Goal: Task Accomplishment & Management: Manage account settings

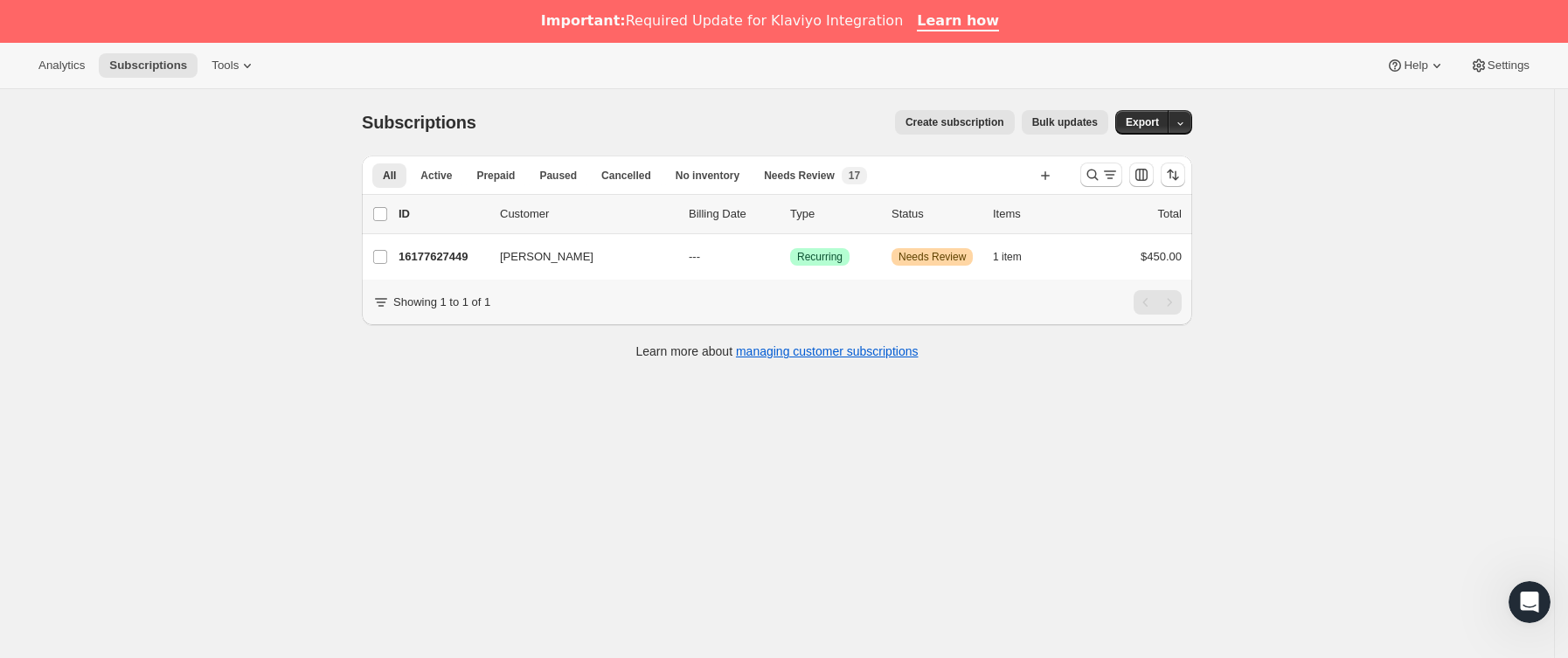
click at [1131, 171] on div at bounding box center [1133, 174] width 119 height 35
click at [1117, 171] on icon "Buscar y filtrar resultados" at bounding box center [1110, 174] width 18 height 18
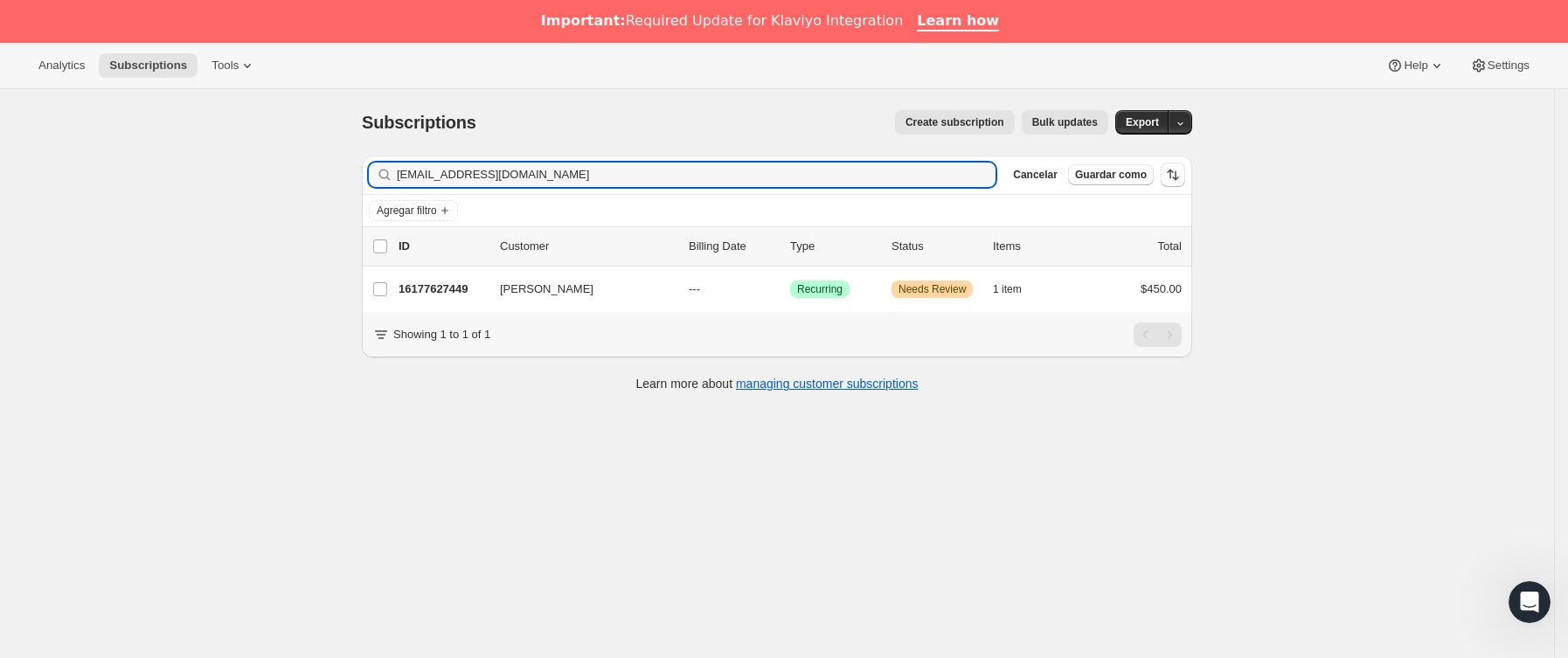
drag, startPoint x: 556, startPoint y: 177, endPoint x: 192, endPoint y: 176, distance: 364.0
click at [192, 176] on div "Subscriptions. Esta página está lista Subscriptions Create subscription Bulk up…" at bounding box center [777, 418] width 1555 height 658
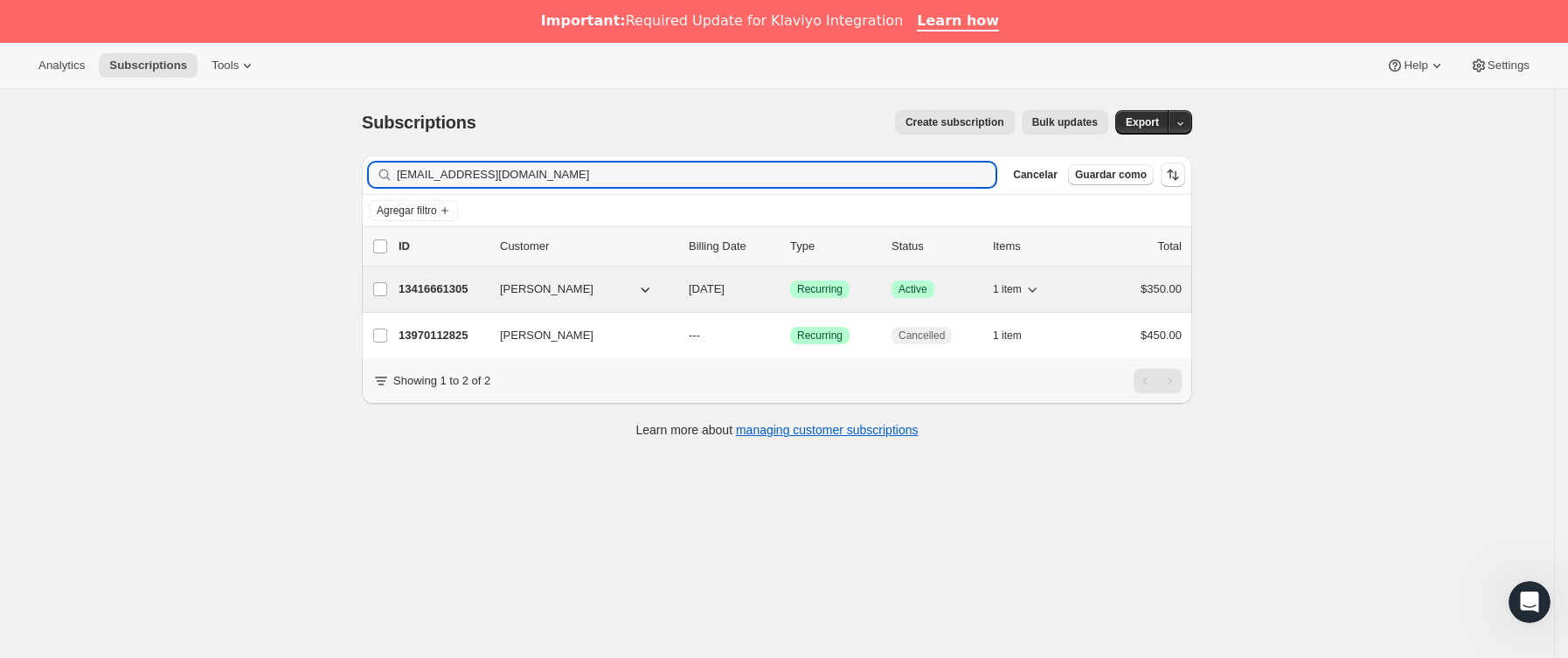
type input "ilsesita01@gmail.com"
click at [470, 284] on p "13416661305" at bounding box center [442, 289] width 88 height 18
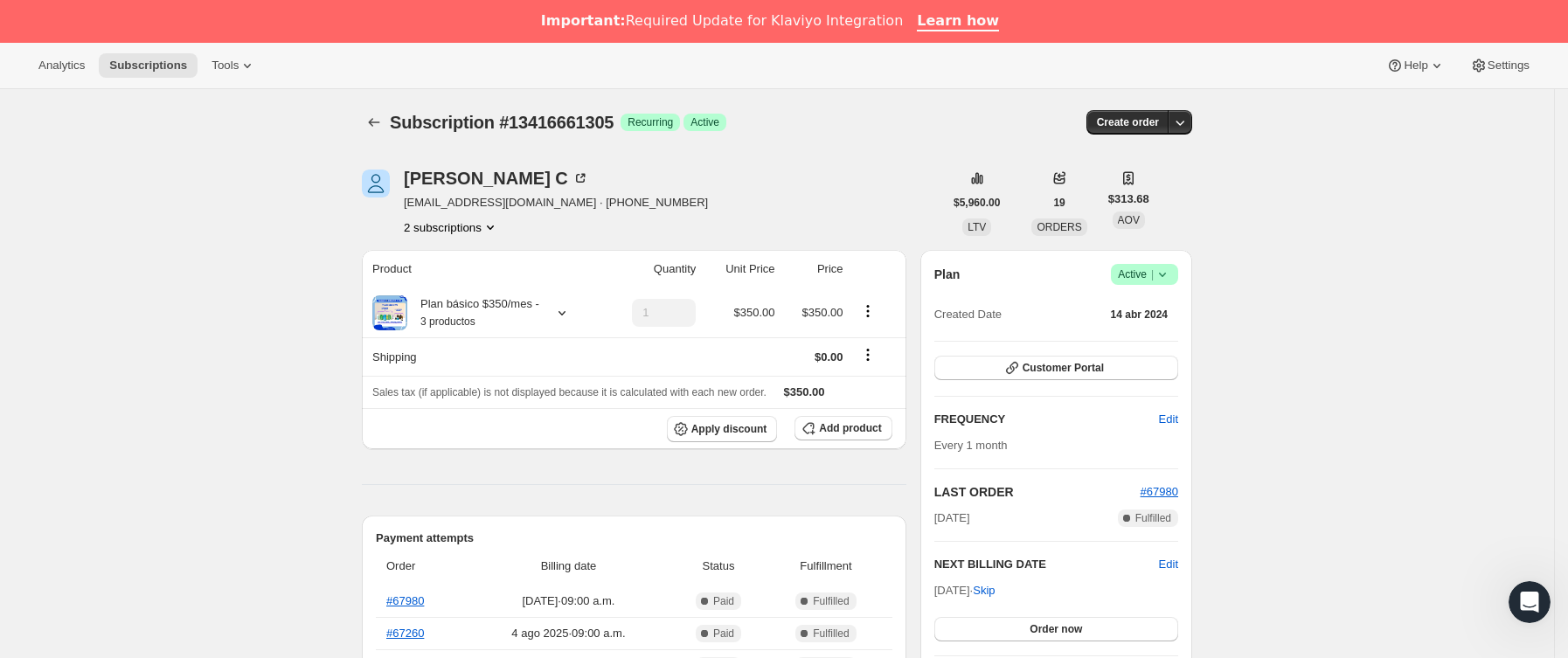
click at [1175, 284] on span "Logrado Active |" at bounding box center [1145, 275] width 68 height 21
click at [1157, 334] on span "Cancel subscription" at bounding box center [1152, 339] width 99 height 13
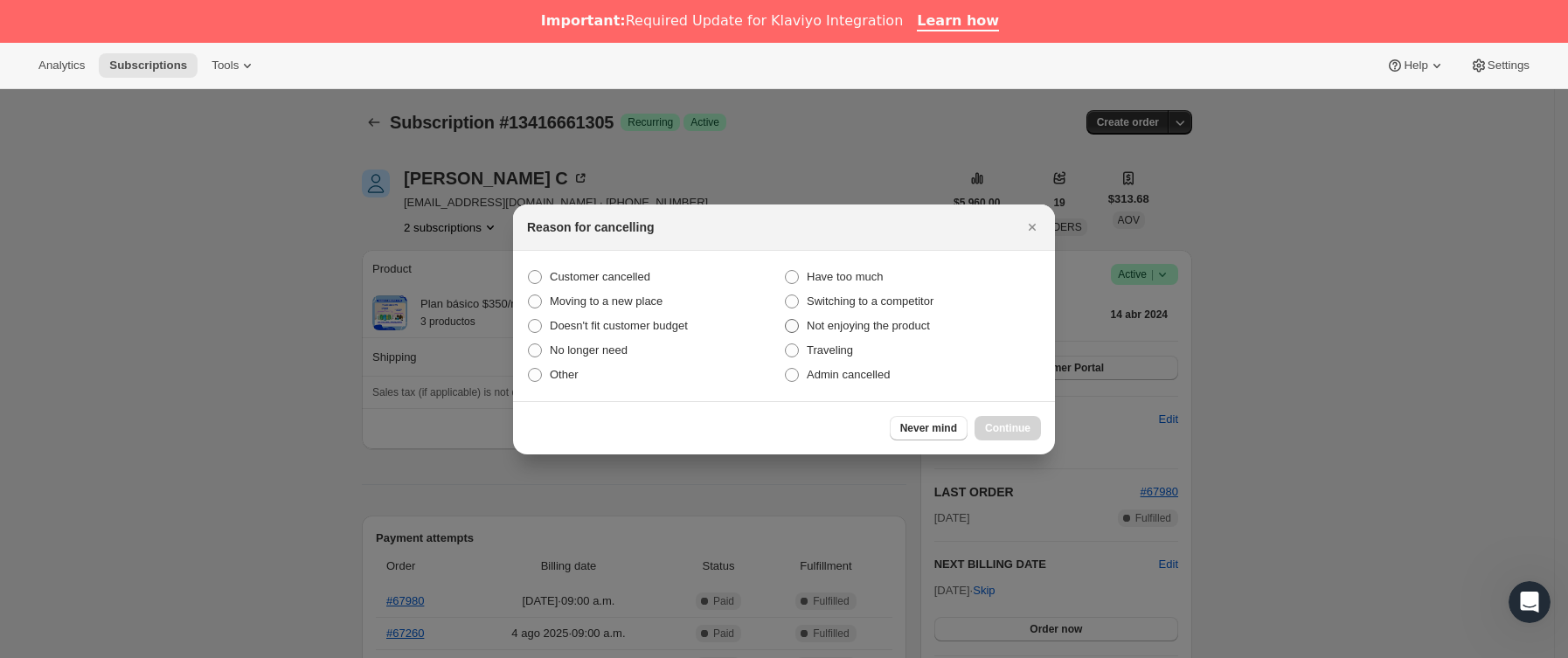
drag, startPoint x: 625, startPoint y: 276, endPoint x: 830, endPoint y: 317, distance: 209.1
click at [625, 277] on span "Customer cancelled" at bounding box center [600, 277] width 101 height 13
click at [529, 271] on input "Customer cancelled" at bounding box center [528, 270] width 1 height 1
radio input "true"
click at [1011, 425] on span "Continue" at bounding box center [1008, 428] width 45 height 14
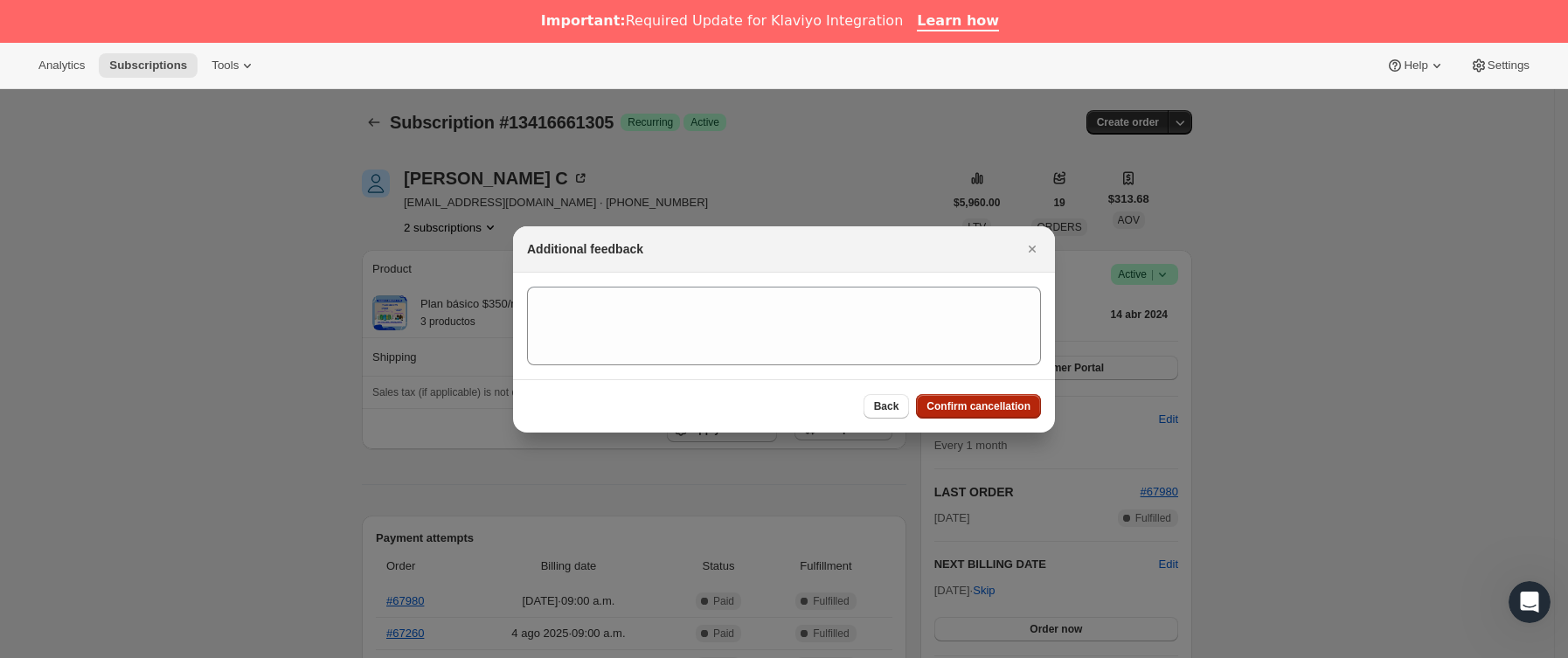
click at [1010, 410] on span "Confirm cancellation" at bounding box center [979, 406] width 104 height 14
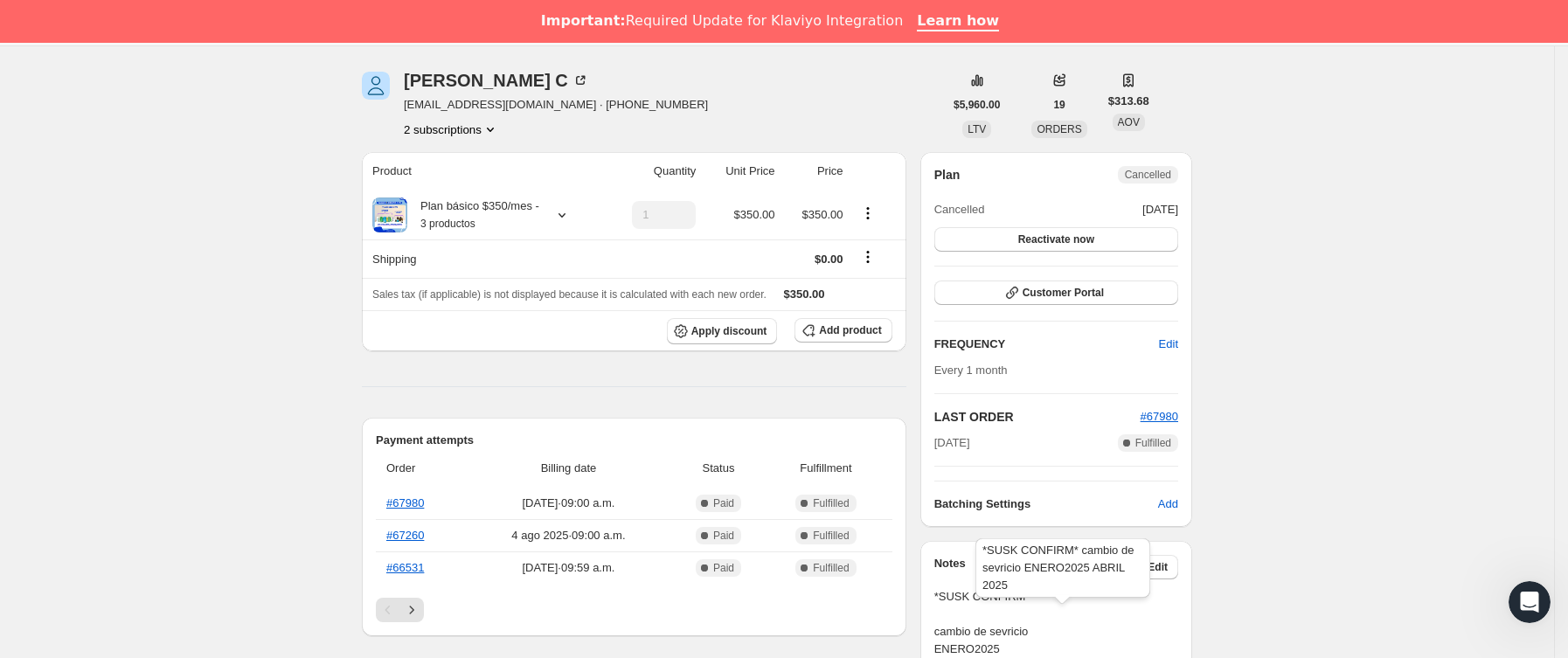
scroll to position [524, 0]
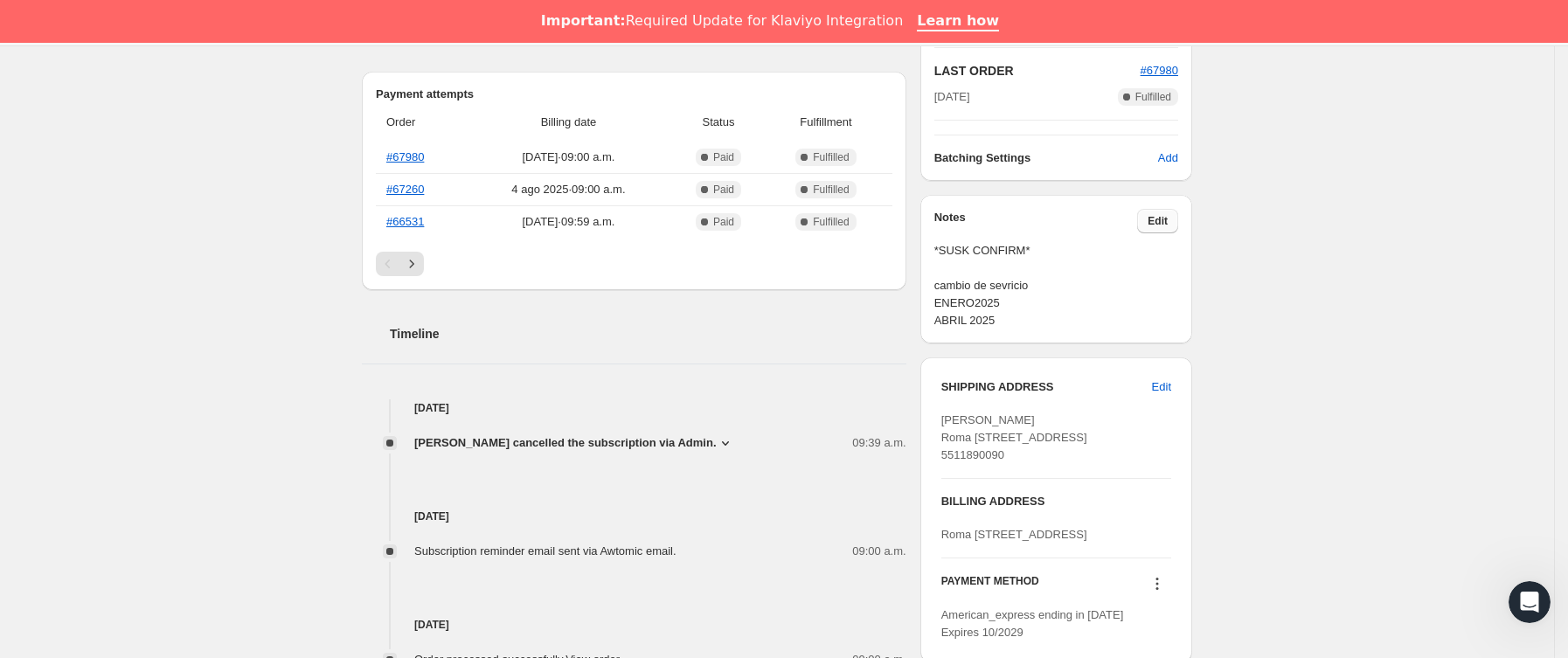
click at [1168, 223] on span "Edit" at bounding box center [1158, 221] width 20 height 14
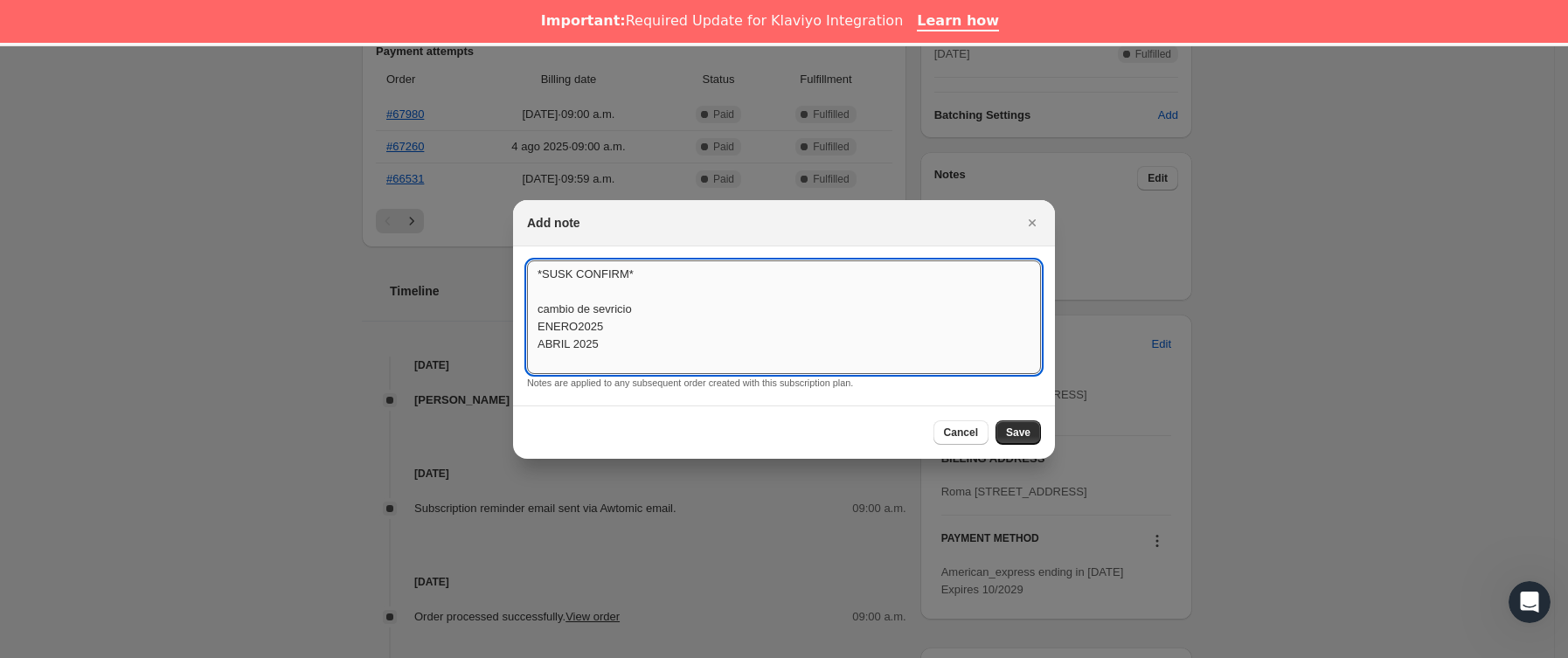
click at [721, 349] on textarea "*SUSK CONFIRM* cambio de sevricio ENERO2025 ABRIL 2025" at bounding box center [784, 317] width 514 height 114
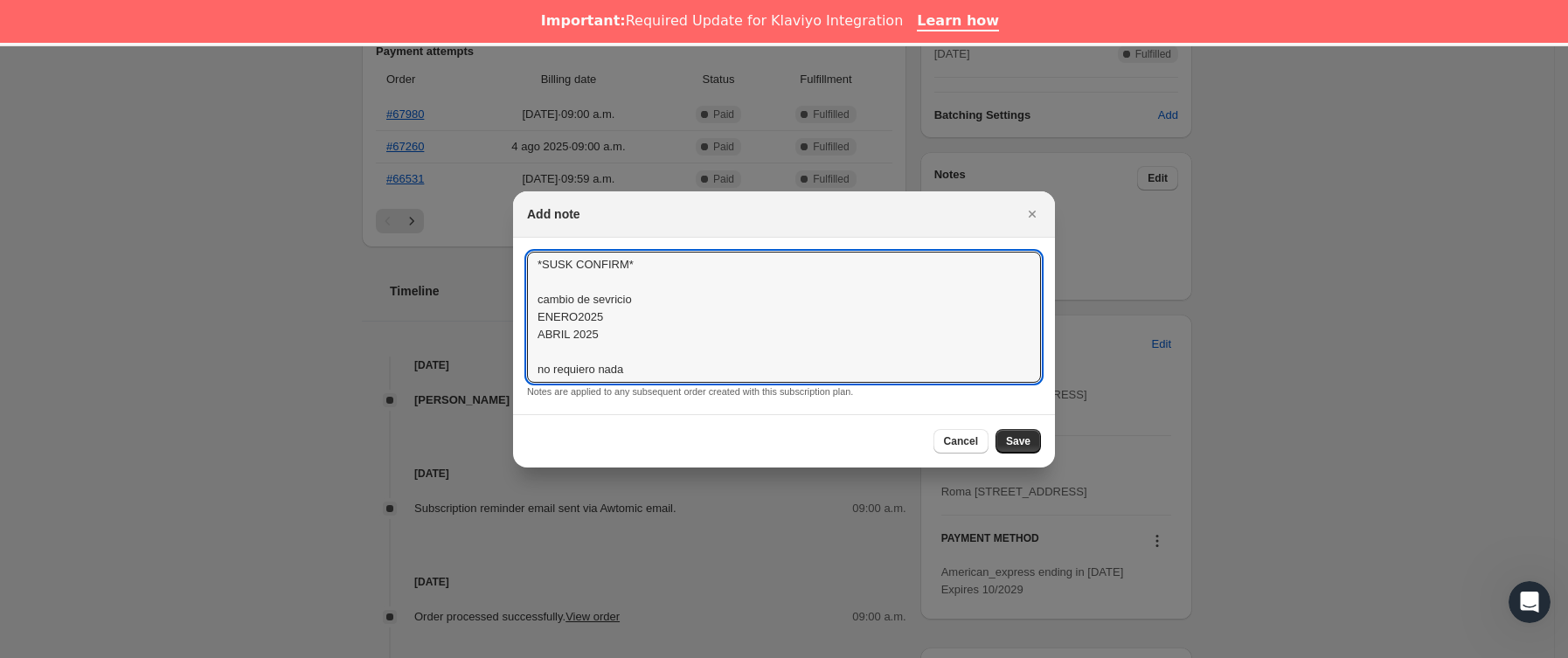
type textarea "*SUSK CONFIRM* cambio de sevricio ENERO2025 ABRIL 2025 no requiero nada"
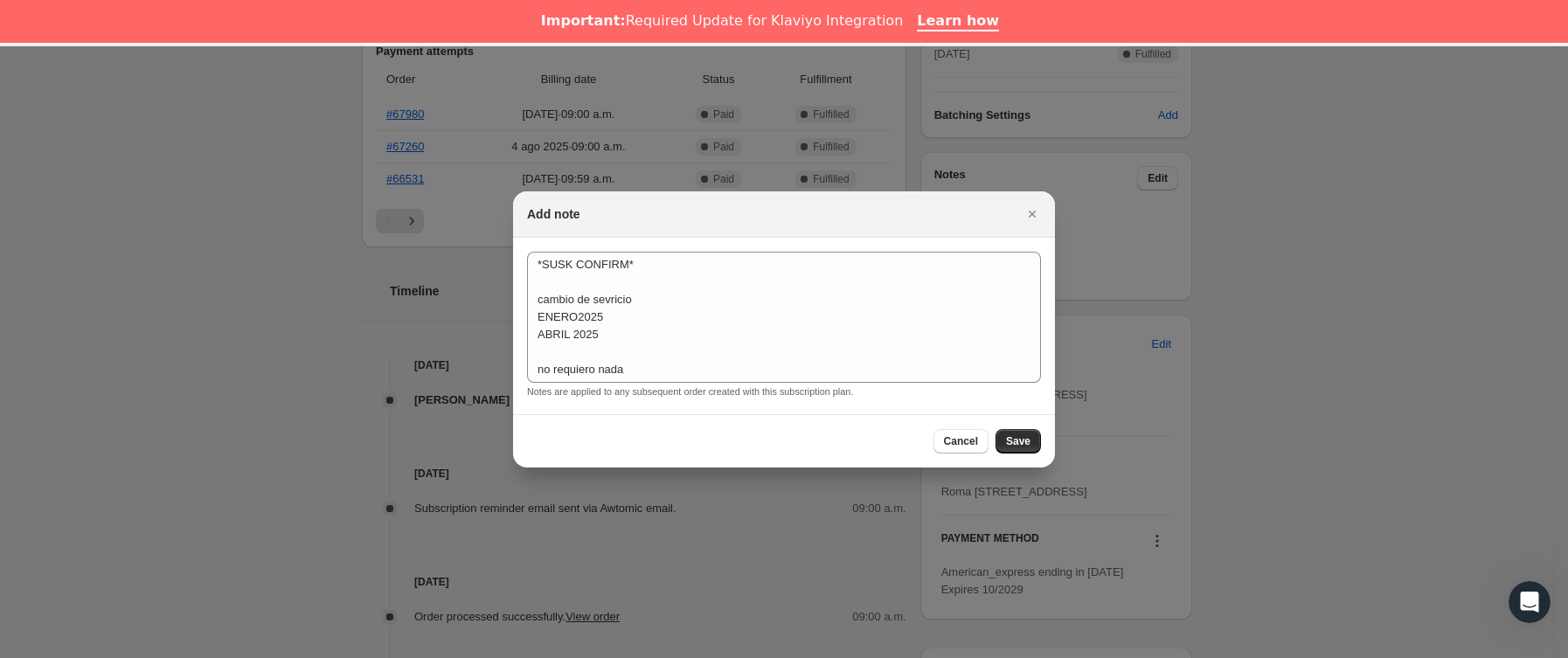
click at [1026, 427] on div "Cancel Save" at bounding box center [784, 441] width 542 height 54
click at [1033, 444] on button "Save" at bounding box center [1018, 441] width 45 height 24
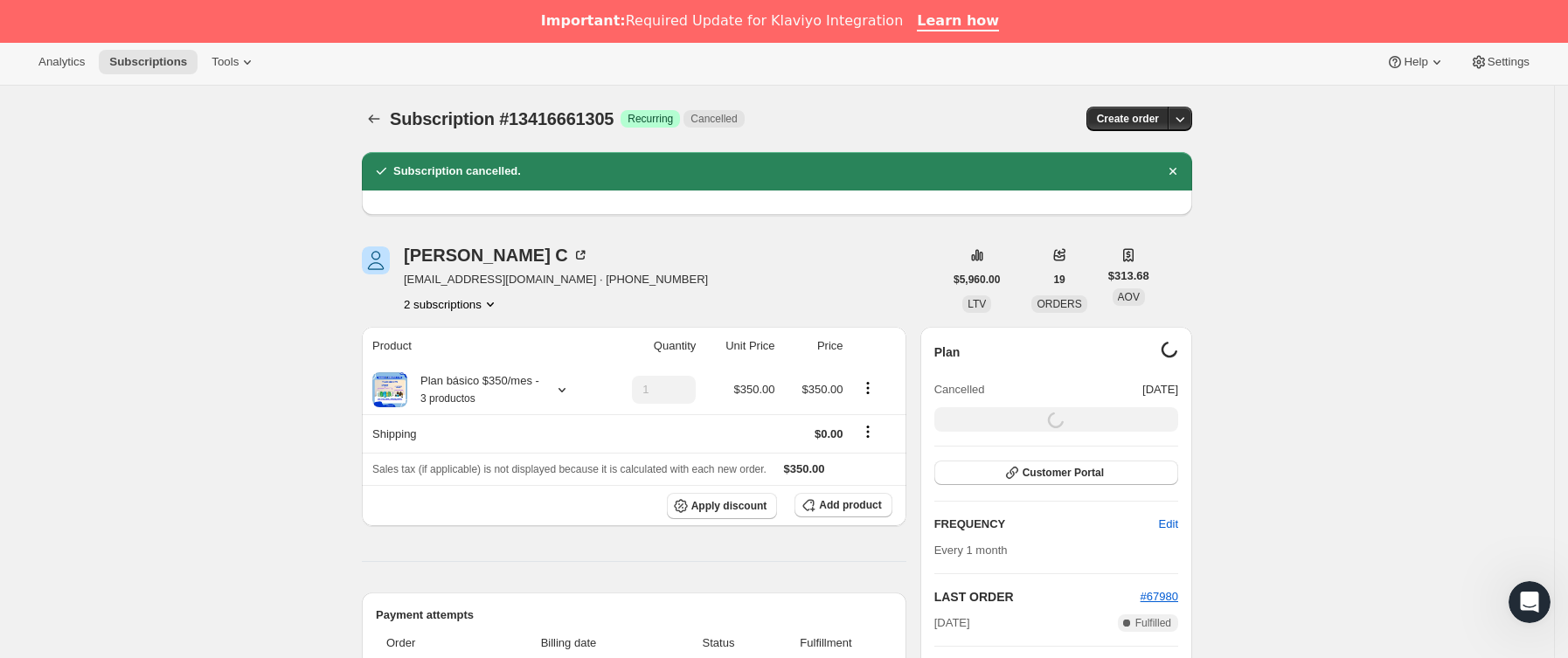
scroll to position [0, 0]
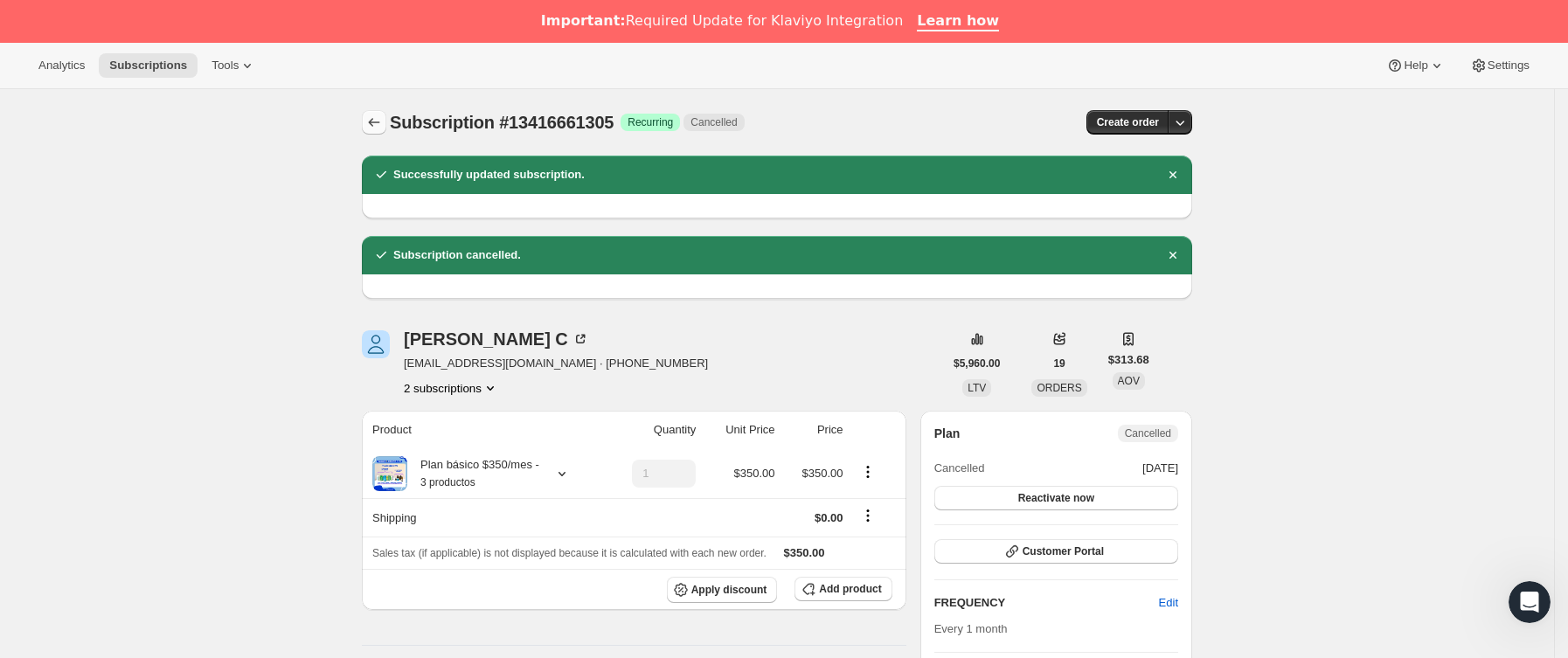
click at [387, 113] on button "Subscriptions" at bounding box center [375, 122] width 24 height 24
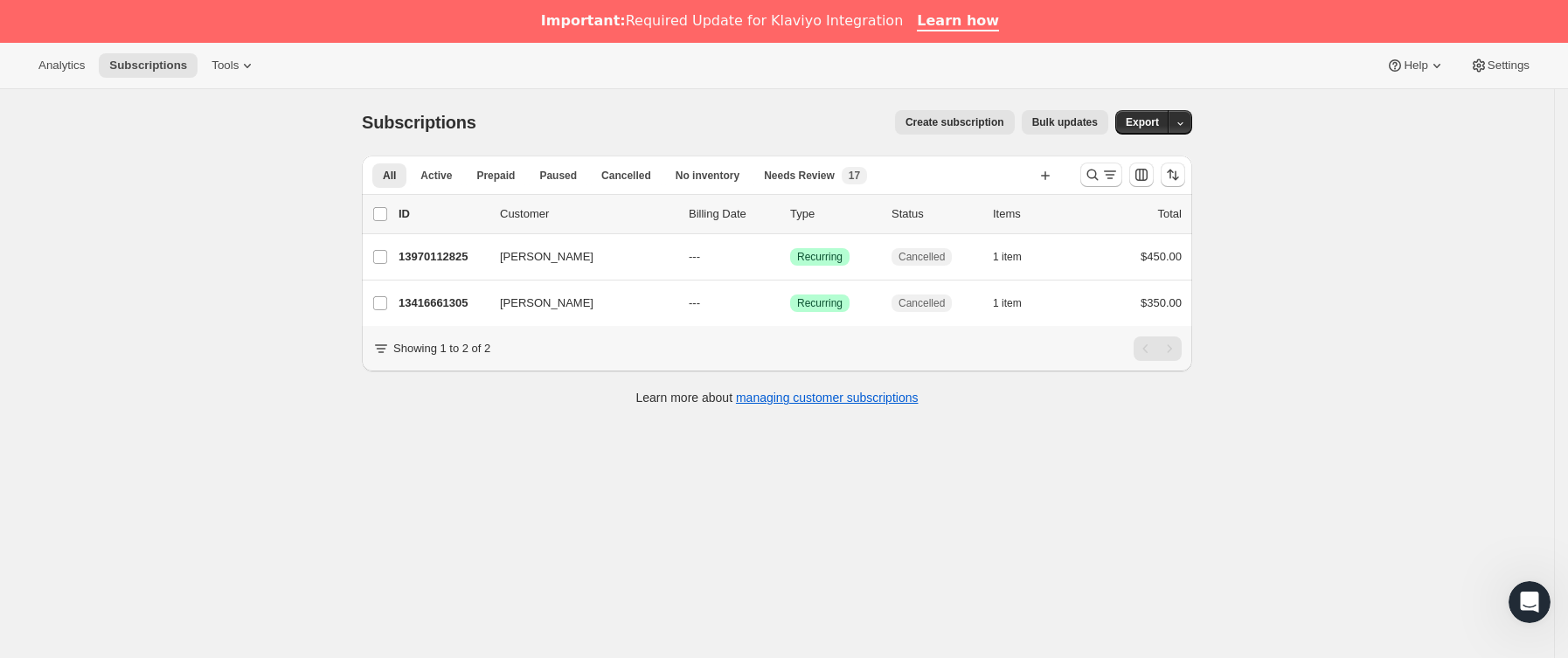
drag, startPoint x: 1128, startPoint y: 186, endPoint x: 1114, endPoint y: 177, distance: 16.6
click at [1128, 186] on div at bounding box center [1133, 174] width 119 height 35
click at [1112, 176] on icon "Buscar y filtrar resultados" at bounding box center [1110, 174] width 18 height 18
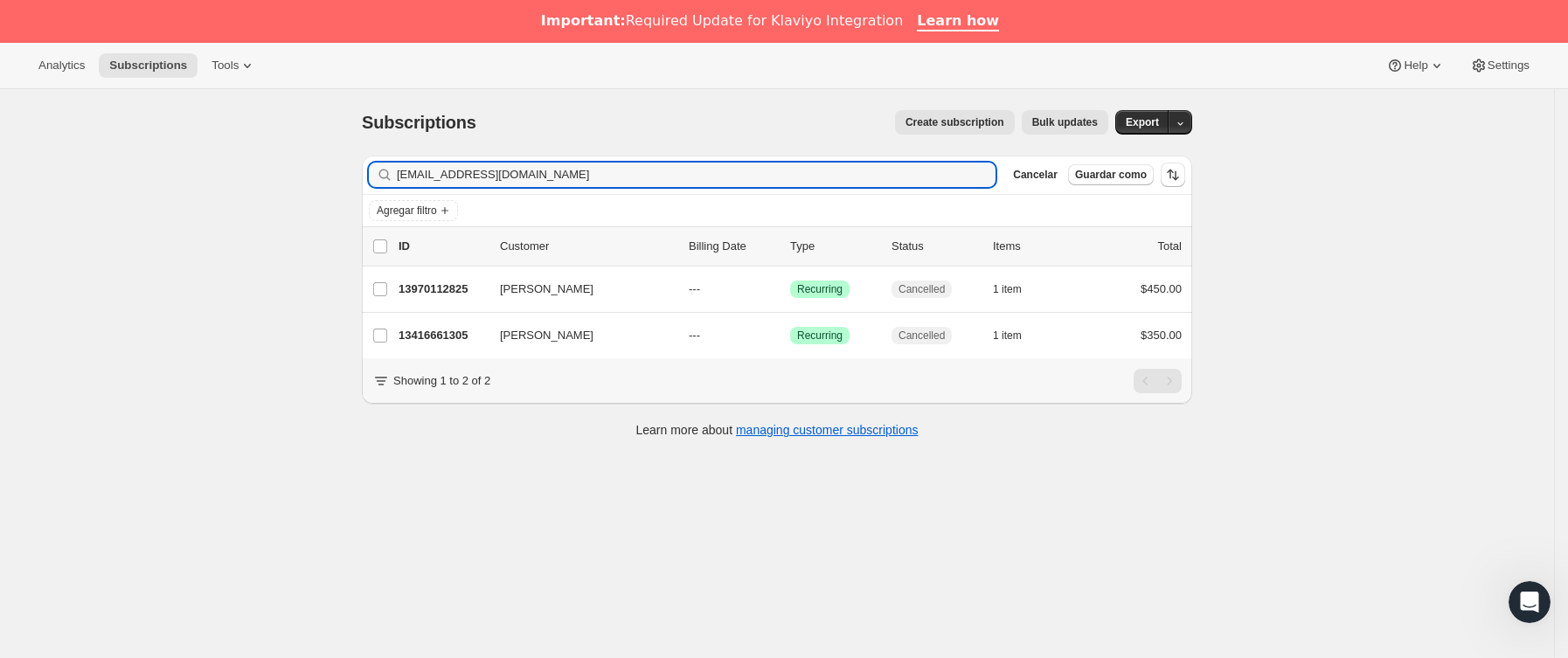
drag, startPoint x: 607, startPoint y: 185, endPoint x: 42, endPoint y: 202, distance: 565.3
click at [42, 202] on div "Subscriptions. Esta página está lista Subscriptions Create subscription Bulk up…" at bounding box center [777, 418] width 1555 height 658
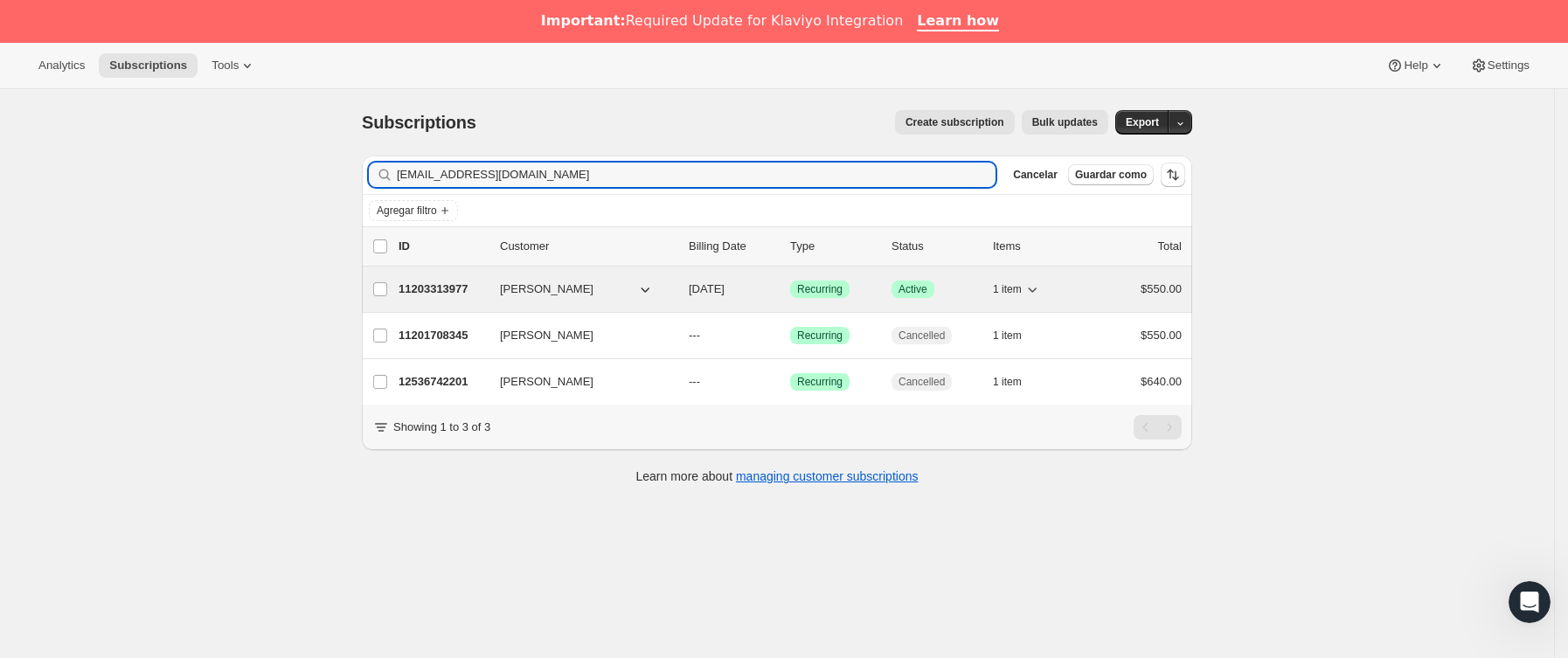
type input "anavigne@gmail.com"
click at [486, 289] on p "11203313977" at bounding box center [442, 289] width 88 height 18
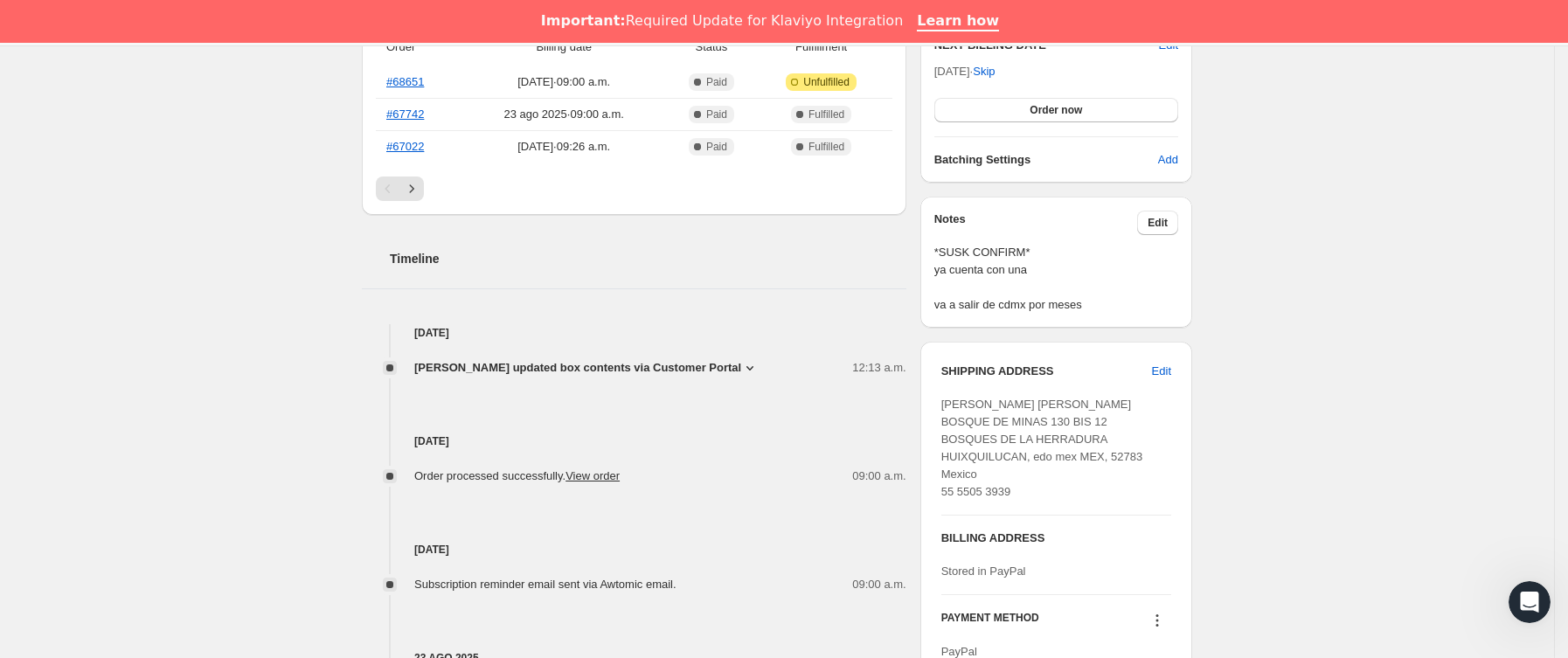
scroll to position [524, 0]
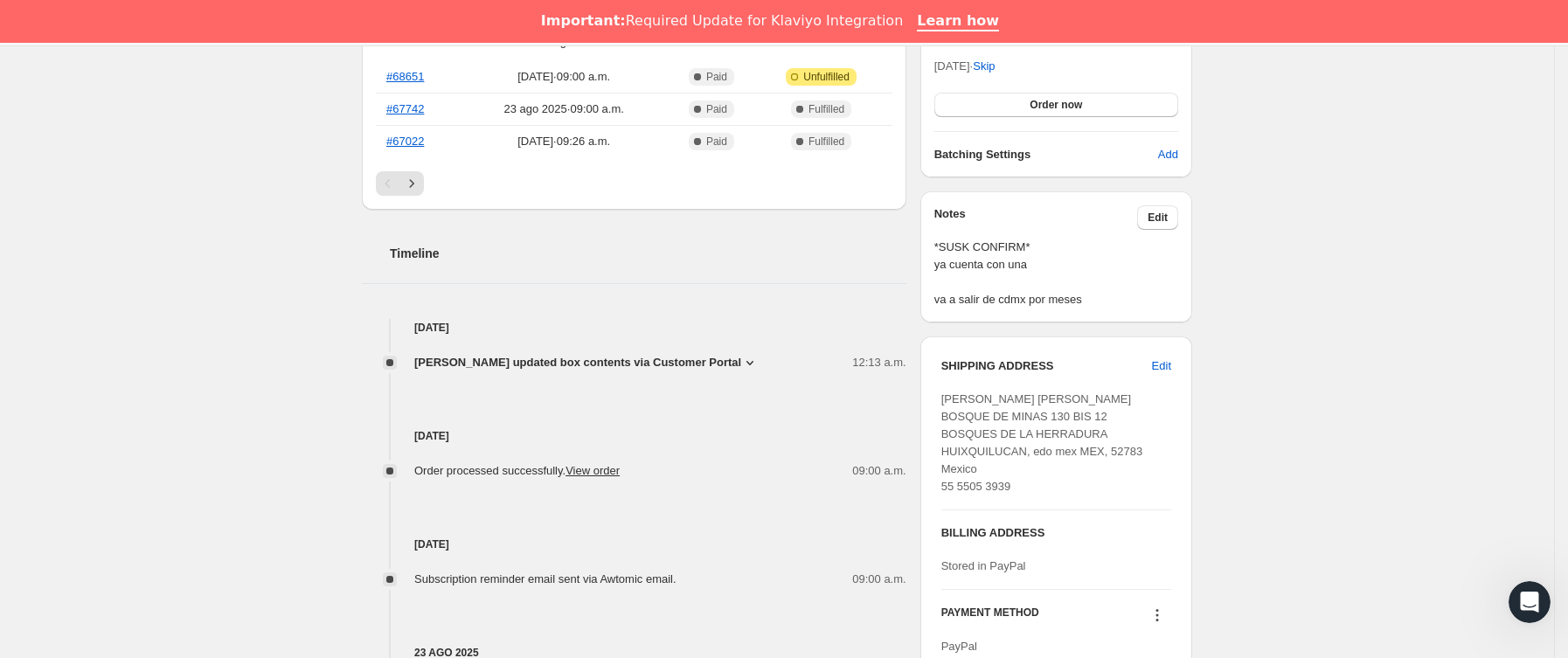
click at [580, 355] on span "Ana Vigné updated box contents via Customer Portal" at bounding box center [577, 362] width 327 height 18
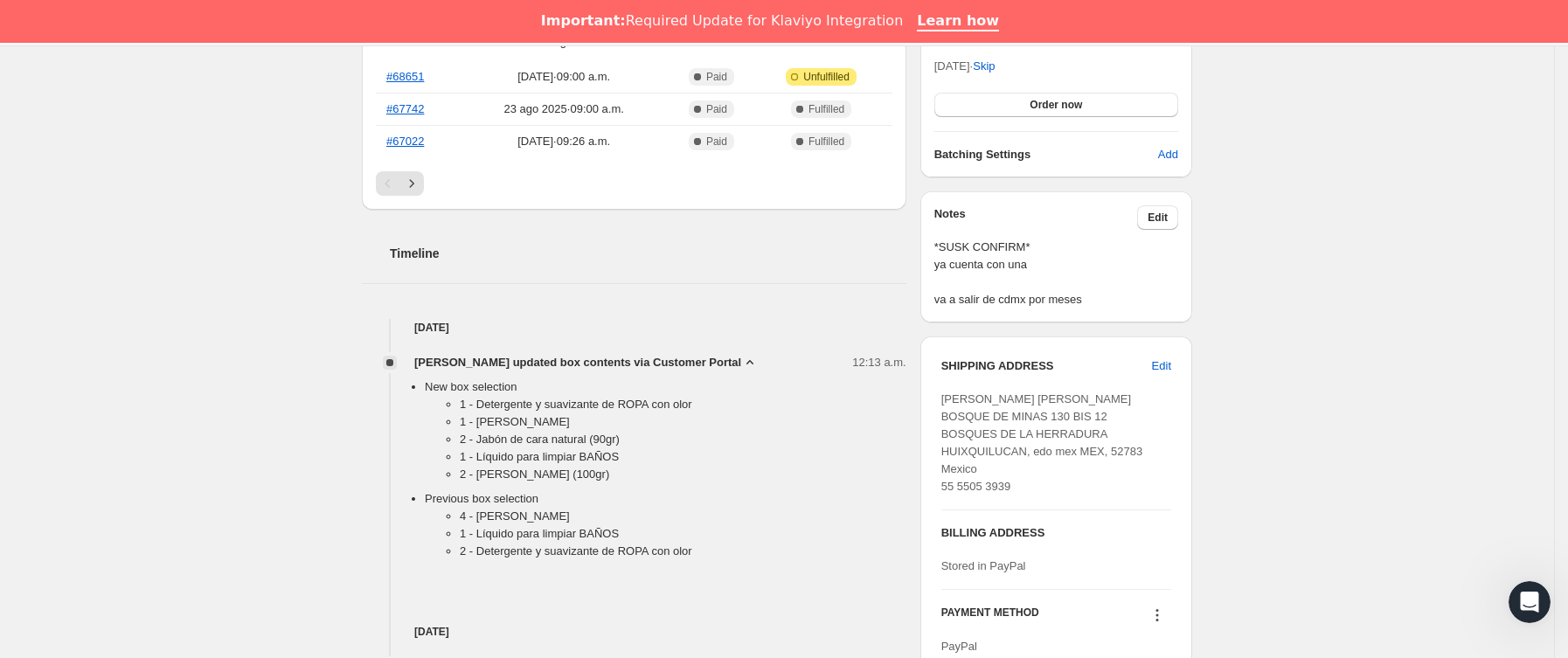
drag, startPoint x: 457, startPoint y: 404, endPoint x: 685, endPoint y: 471, distance: 237.6
click at [685, 471] on ul "1 - Detergente y suavizante de ROPA con olor 1 - Jabón Cuerpo 2 - Jabón de cara…" at bounding box center [665, 443] width 482 height 94
copy ul "1 - Detergente y suavizante de ROPA con olor 1 - Jabón Cuerpo 2 - Jabón de cara…"
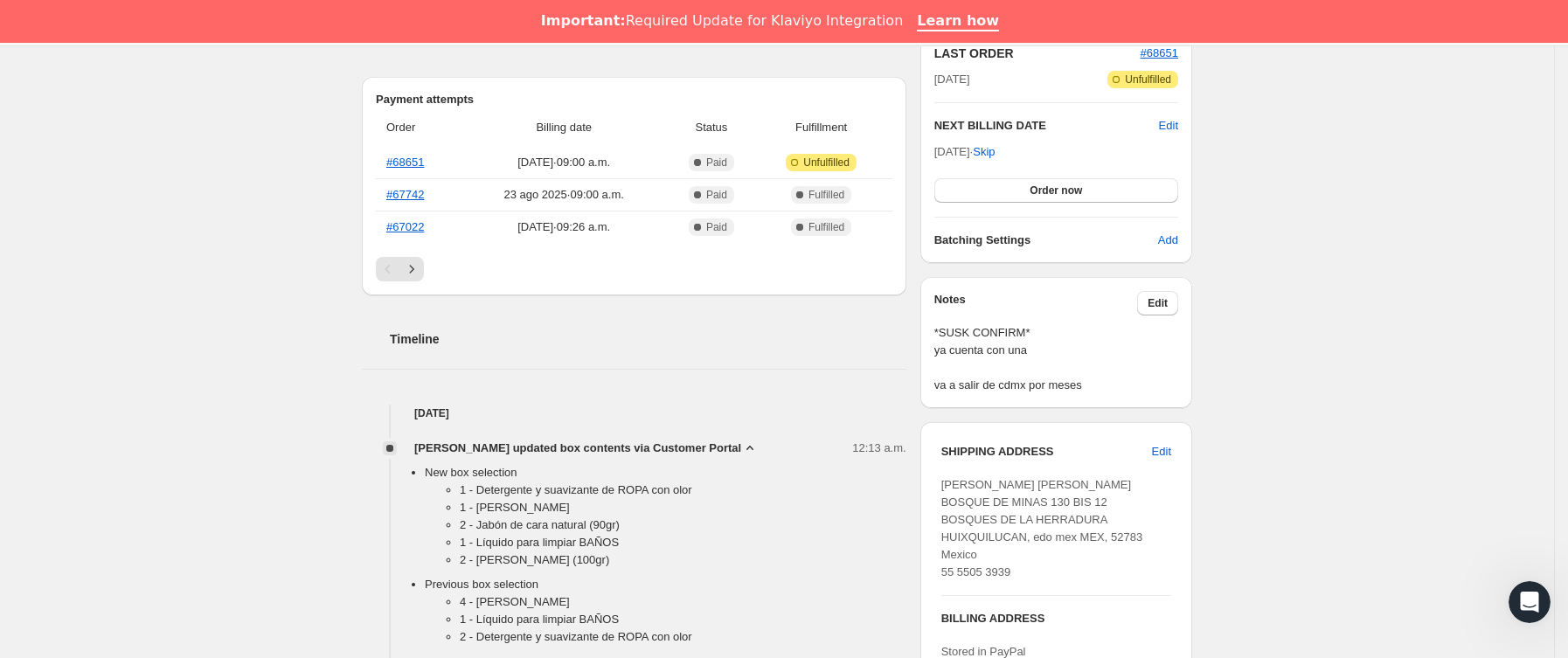
scroll to position [393, 0]
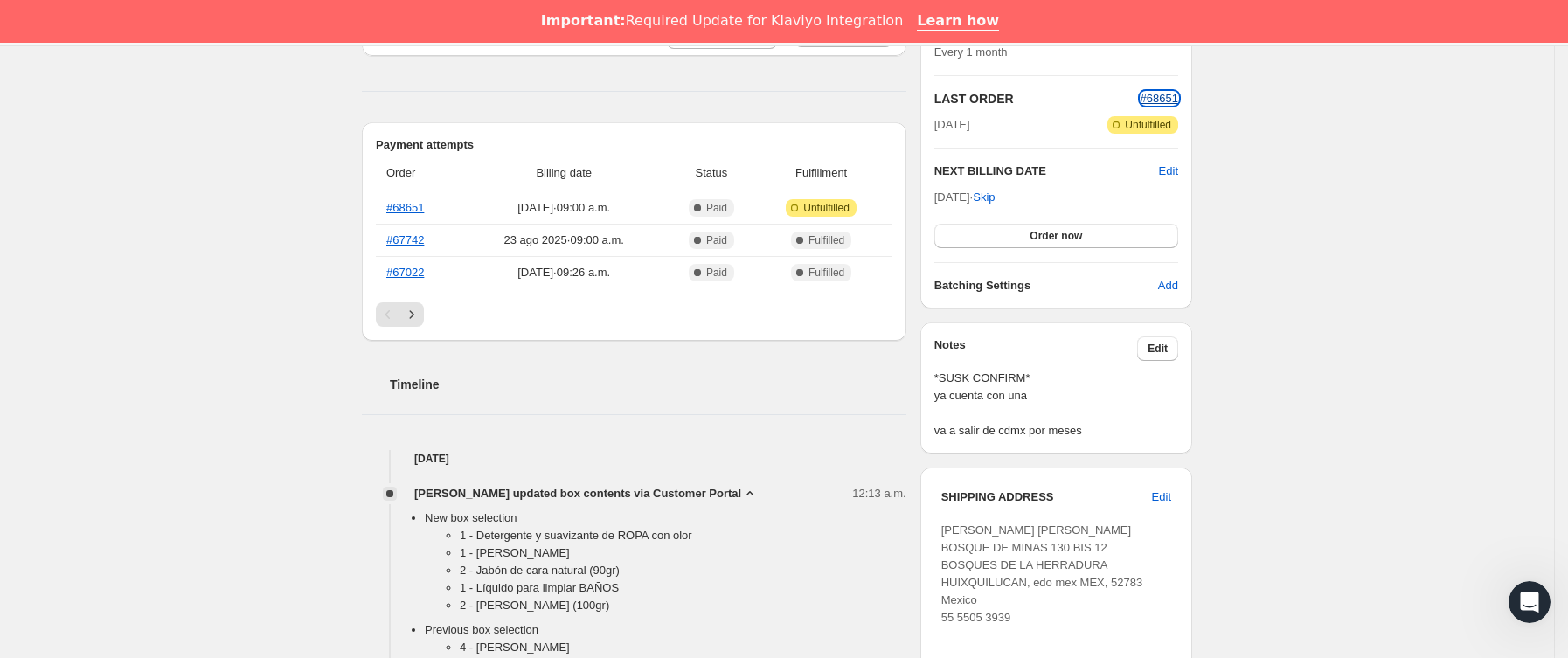
click at [1161, 97] on span "#68651" at bounding box center [1160, 99] width 38 height 13
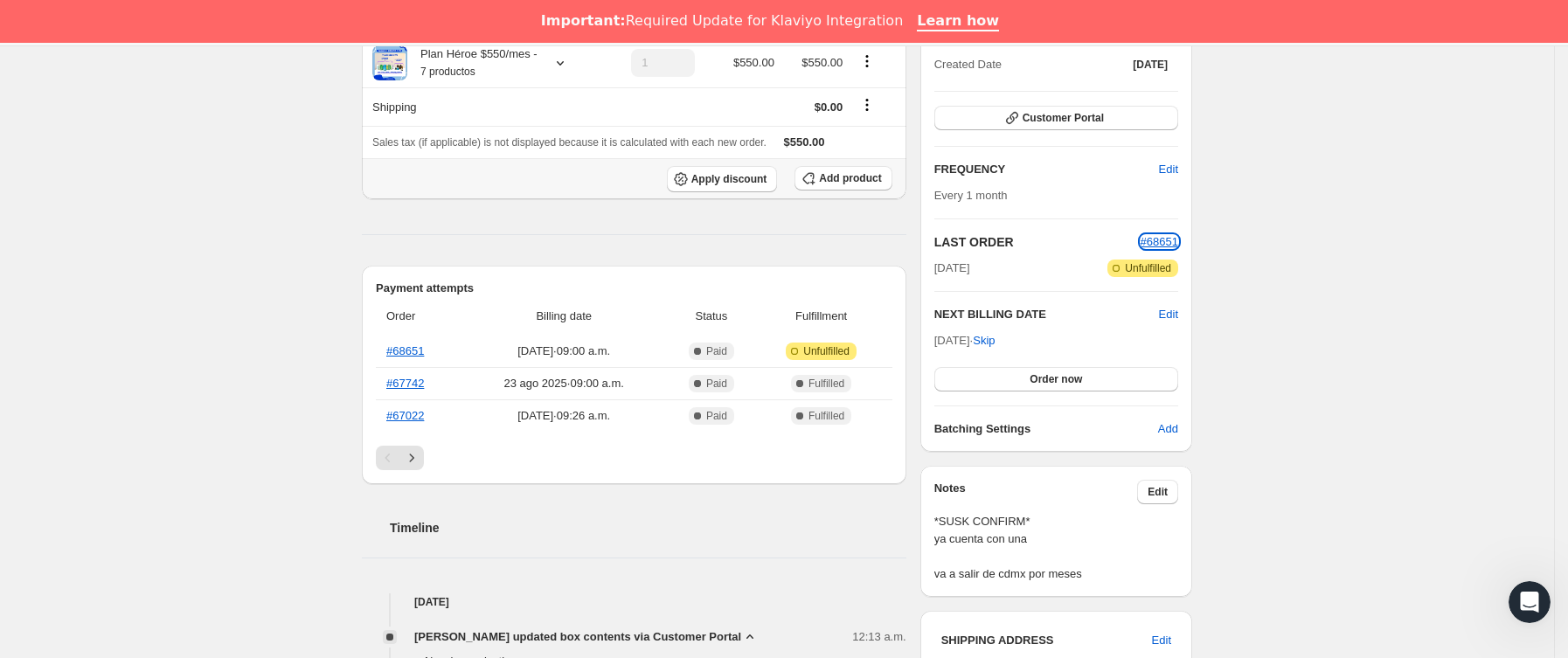
scroll to position [0, 0]
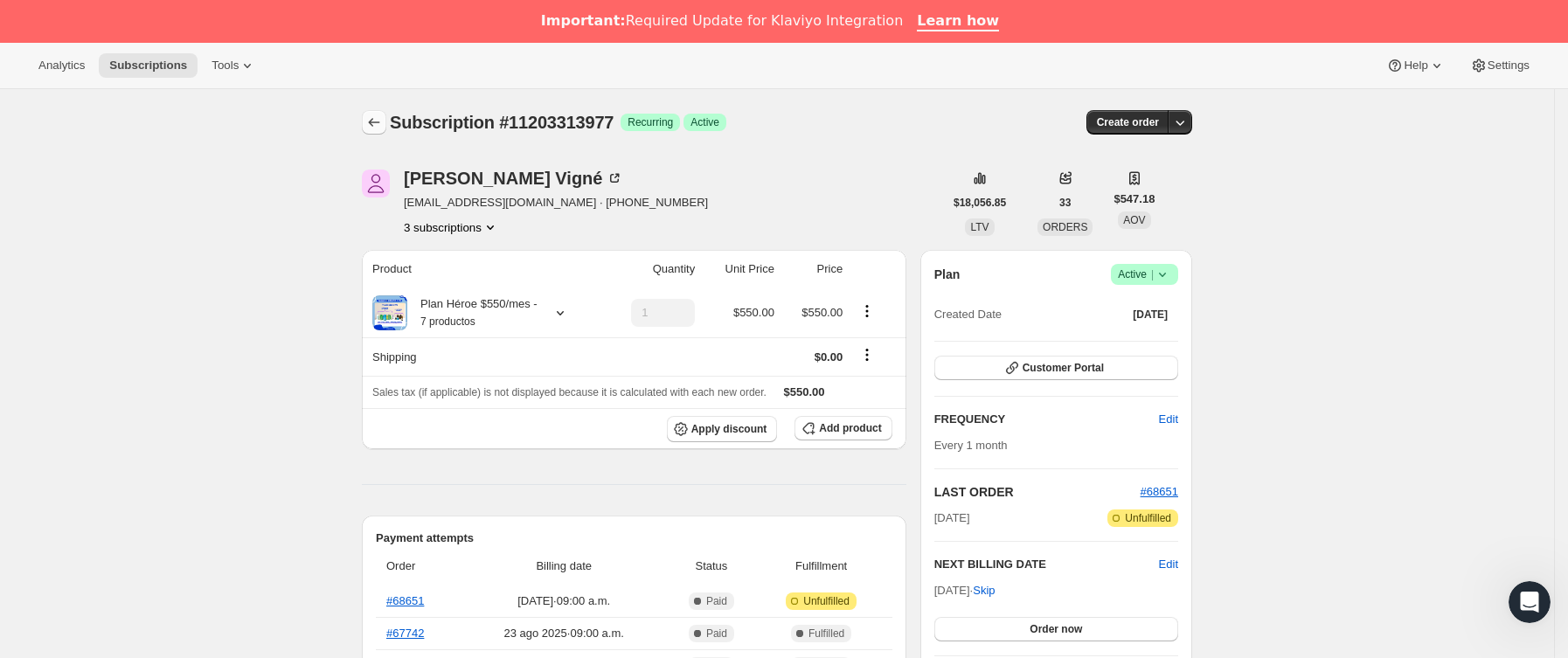
click at [383, 120] on icon "Subscriptions" at bounding box center [374, 122] width 18 height 18
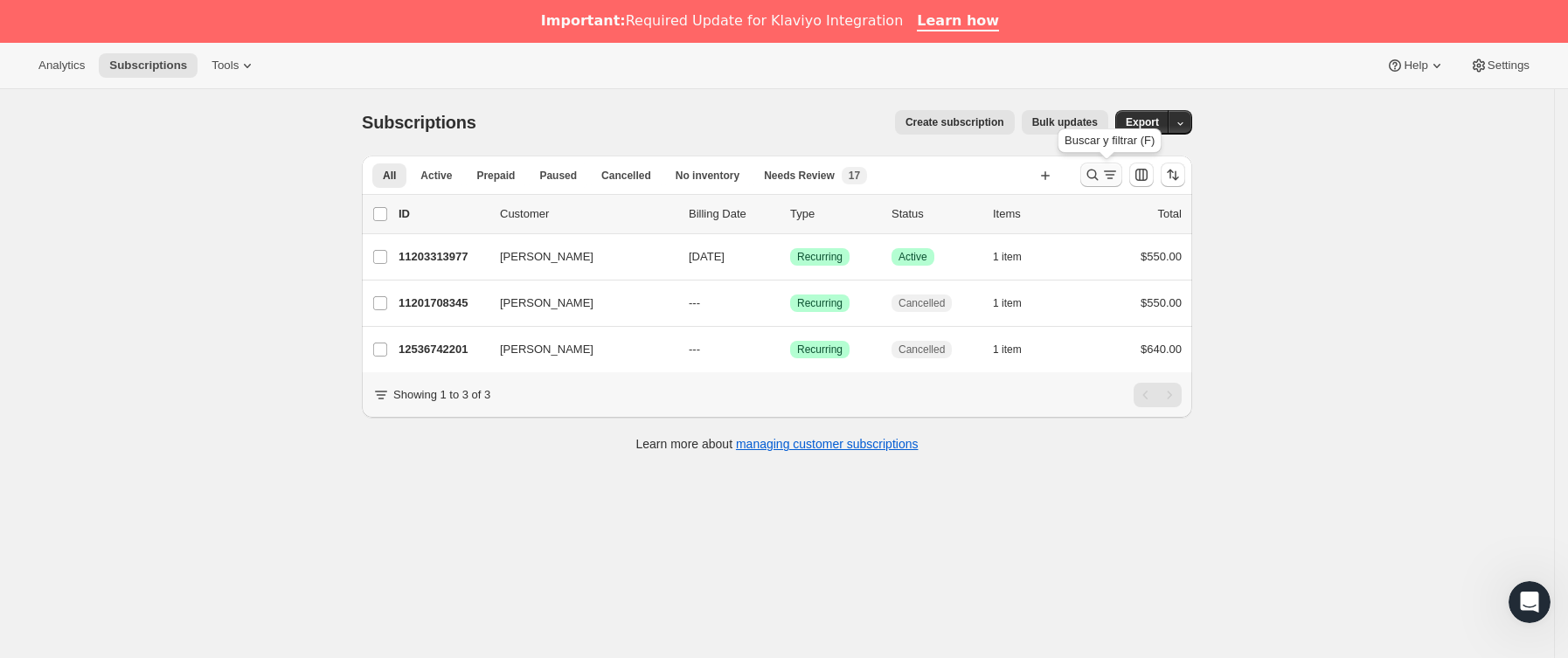
click at [1112, 177] on icon "Buscar y filtrar resultados" at bounding box center [1110, 174] width 18 height 18
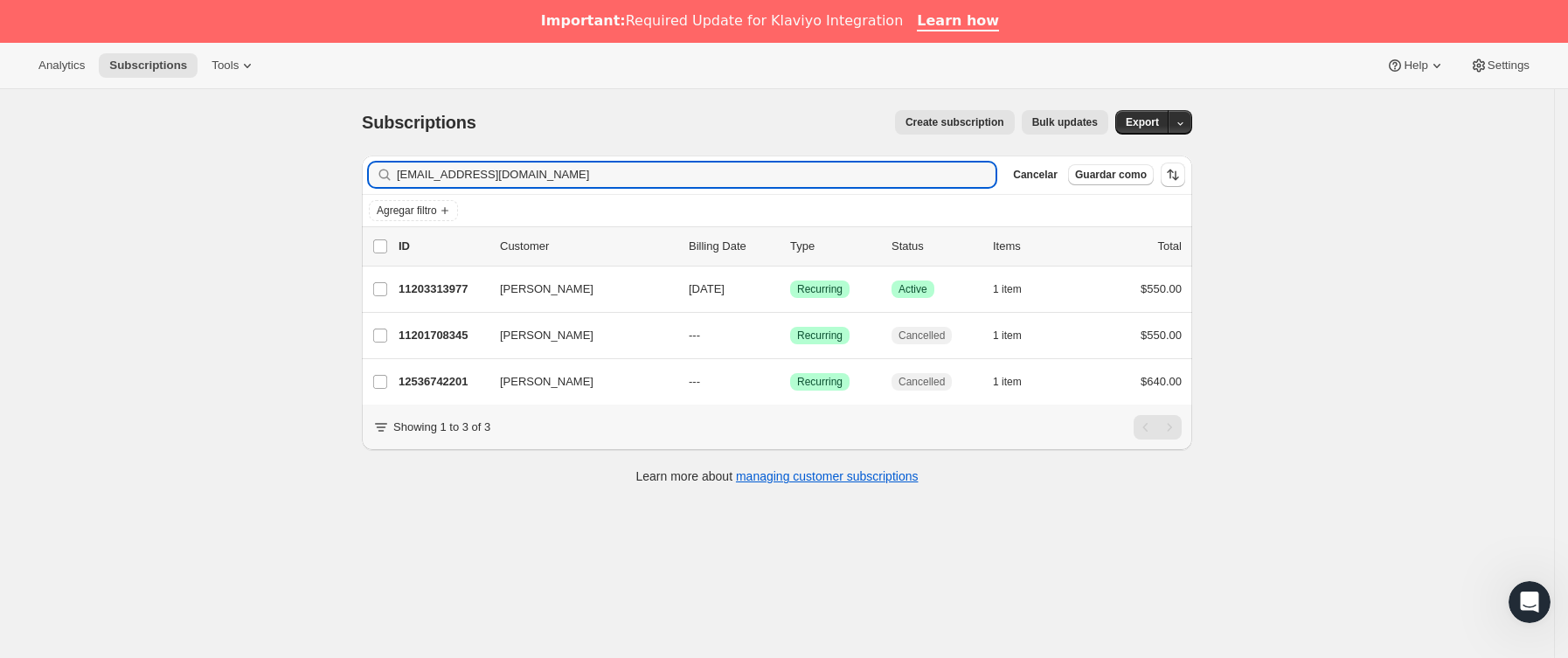
drag, startPoint x: 528, startPoint y: 207, endPoint x: 121, endPoint y: 213, distance: 407.0
click at [123, 213] on div "Subscriptions. Esta página está lista Subscriptions Create subscription Bulk up…" at bounding box center [777, 418] width 1555 height 658
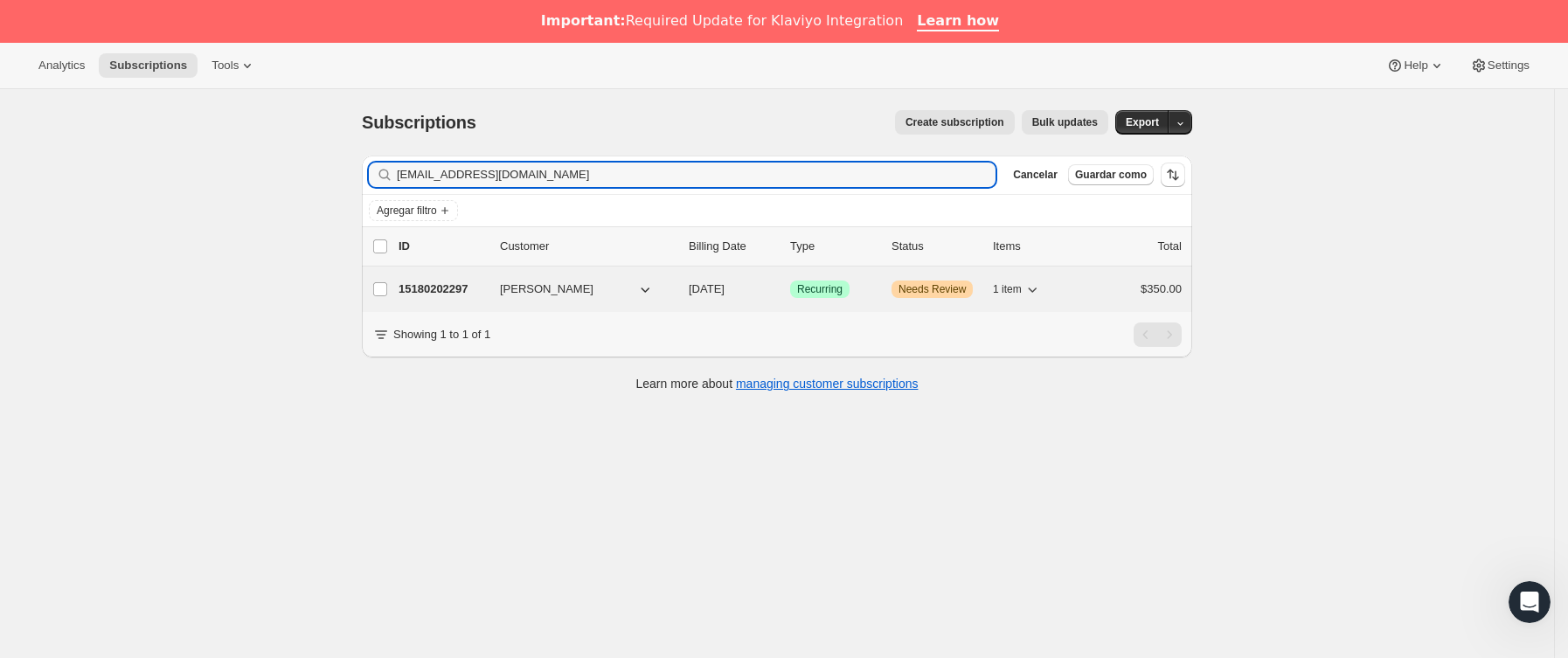
type input "[EMAIL_ADDRESS][DOMAIN_NAME]"
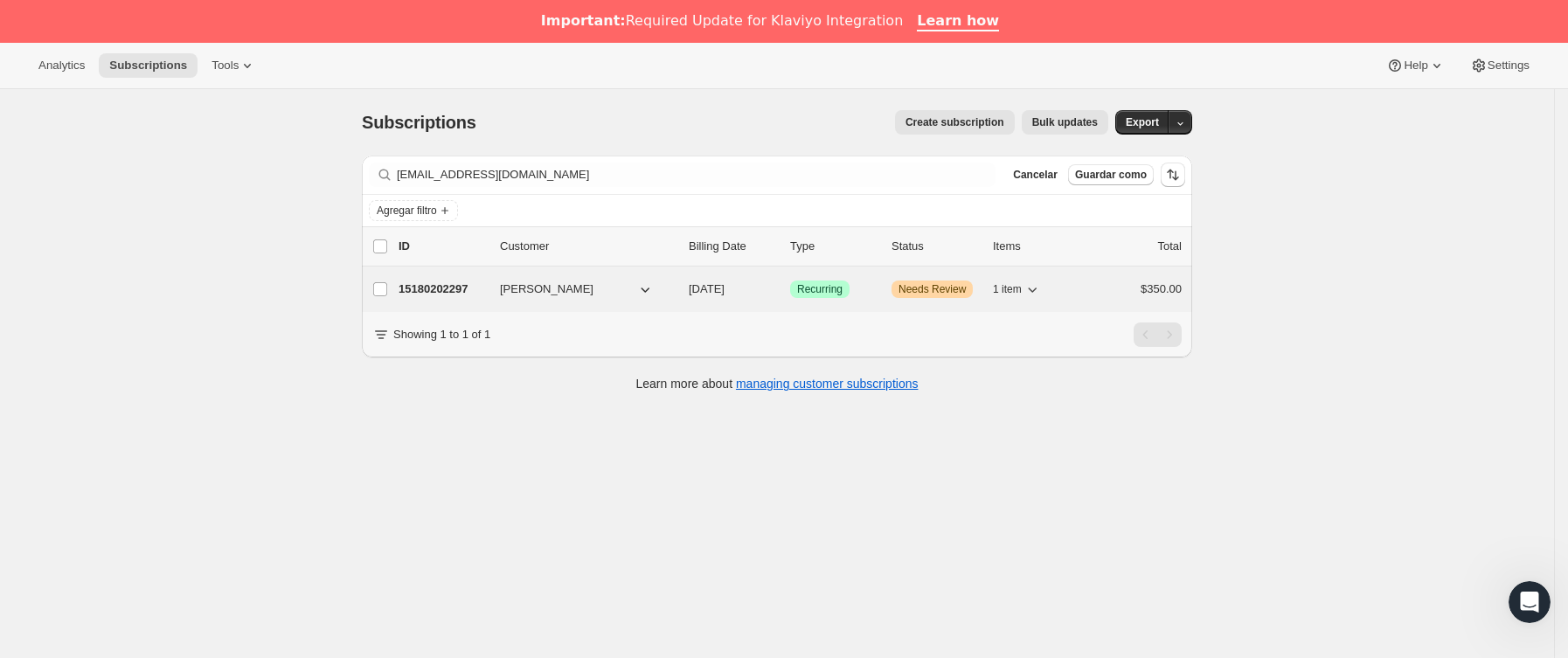
click at [473, 294] on p "15180202297" at bounding box center [442, 289] width 88 height 18
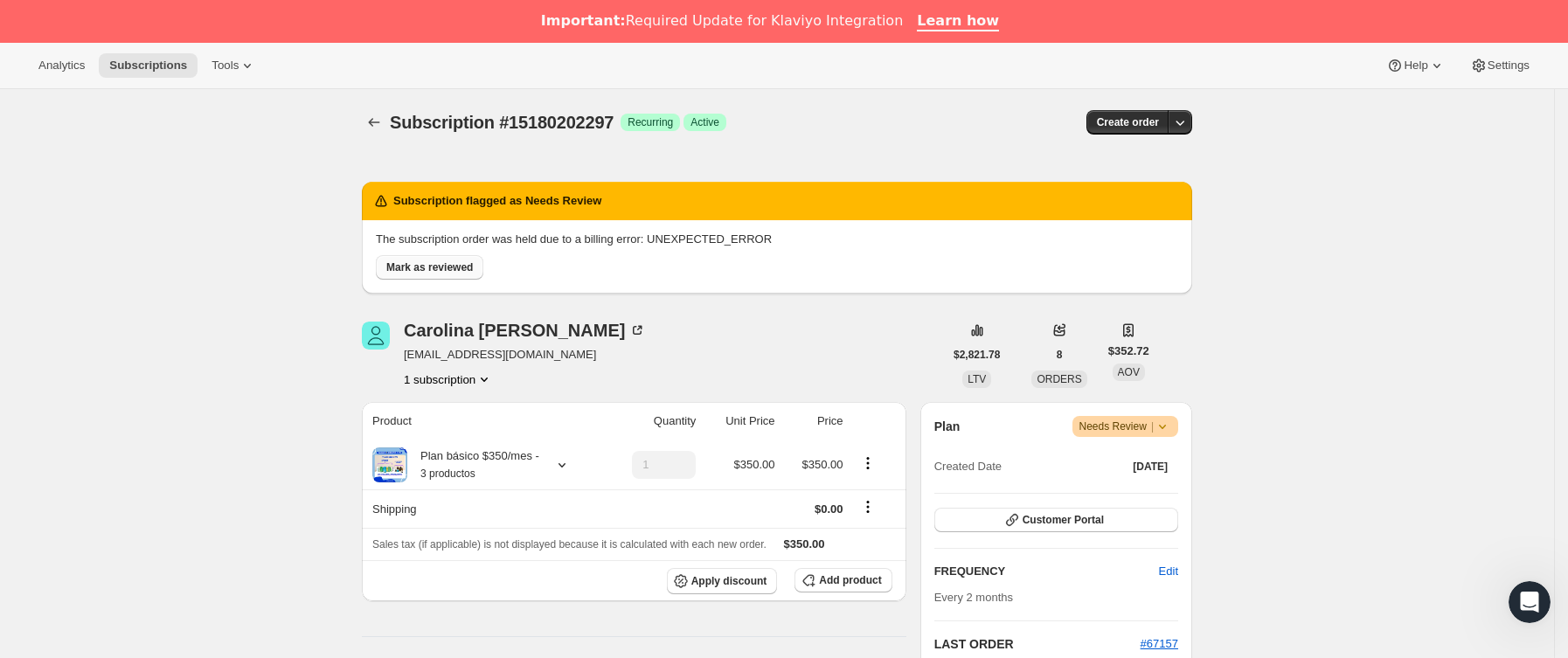
click at [457, 268] on span "Mark as reviewed" at bounding box center [430, 267] width 87 height 14
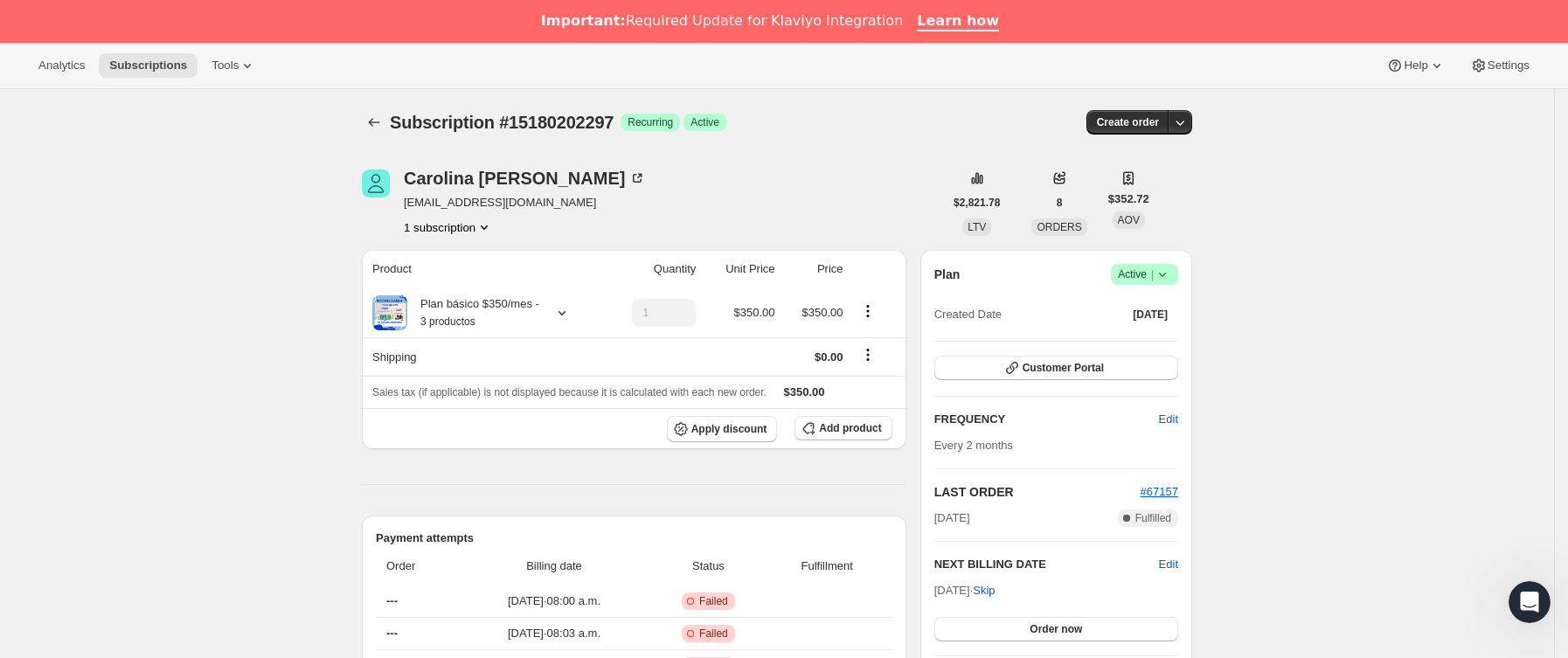
scroll to position [131, 0]
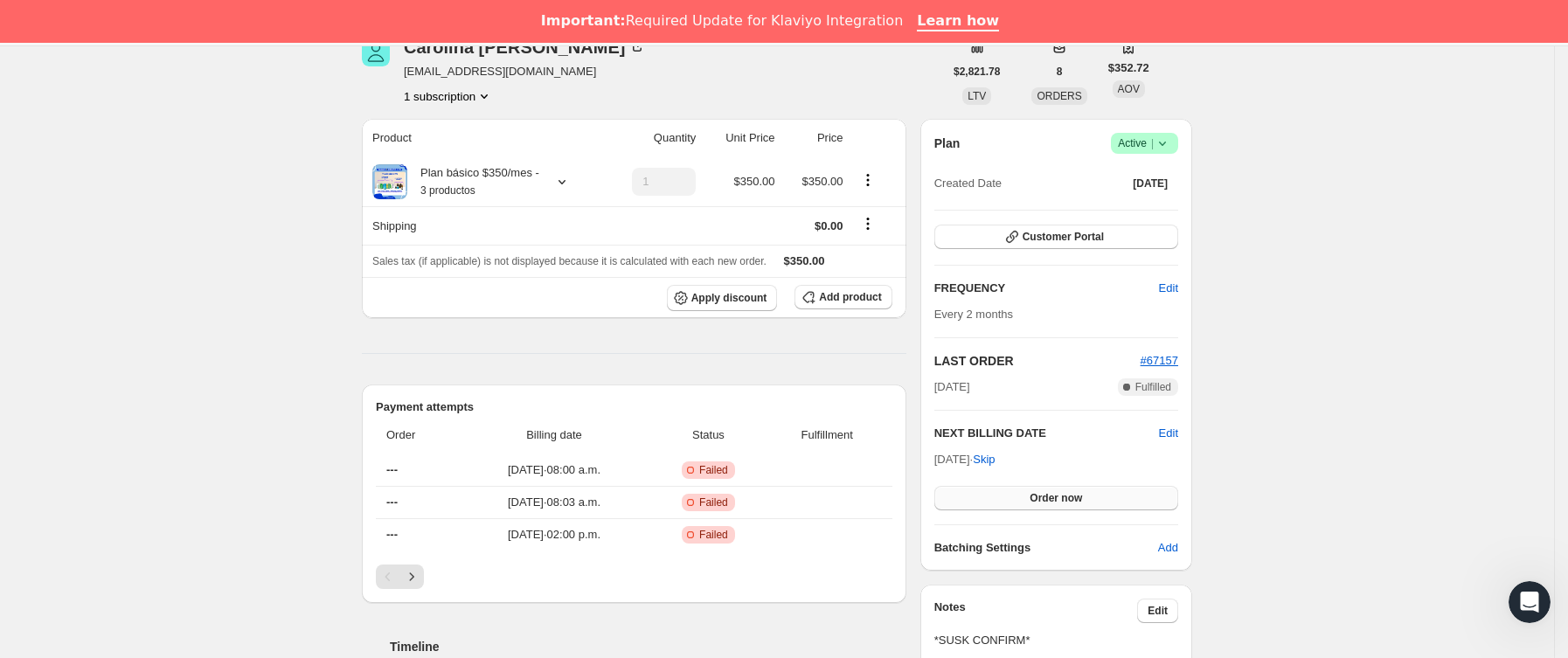
click at [1060, 491] on span "Order now" at bounding box center [1056, 498] width 53 height 14
click at [1060, 491] on span "Click to confirm" at bounding box center [1056, 498] width 80 height 14
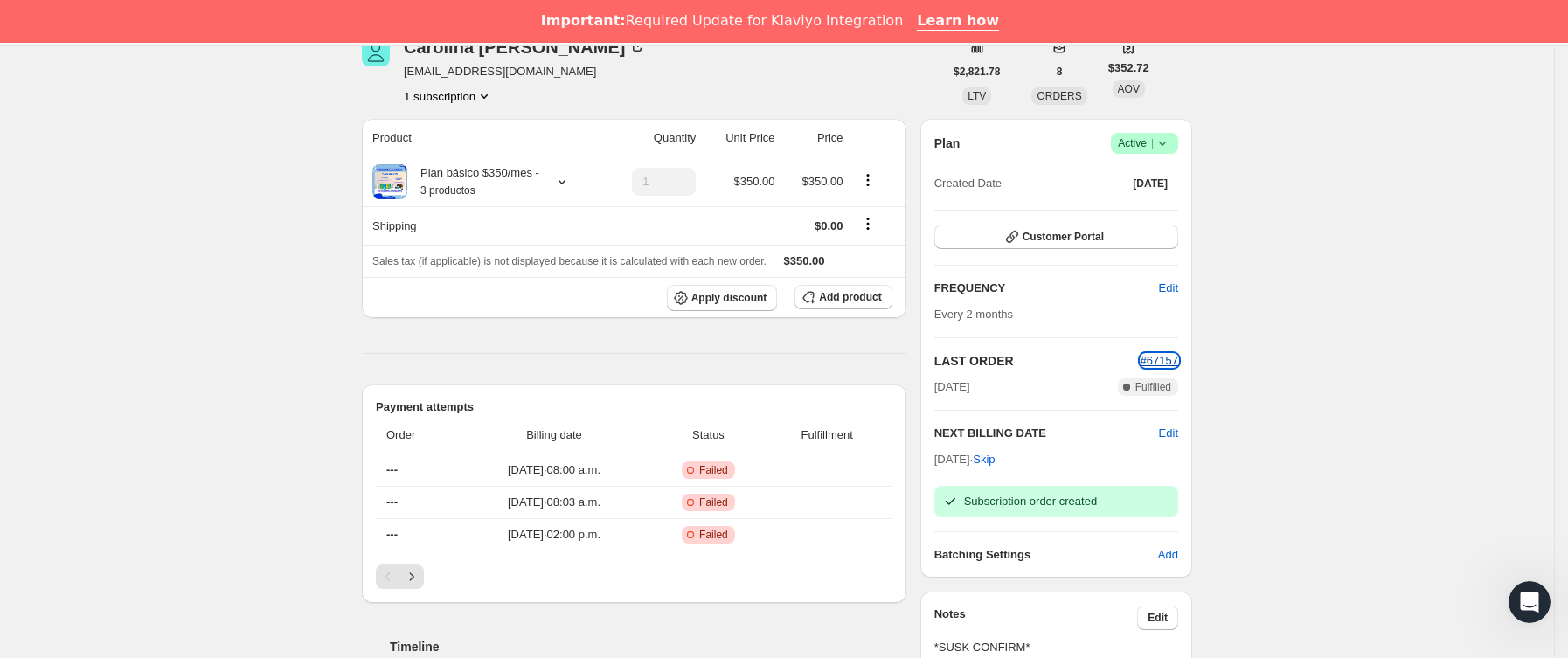
click at [1167, 364] on span "#67157" at bounding box center [1160, 361] width 38 height 13
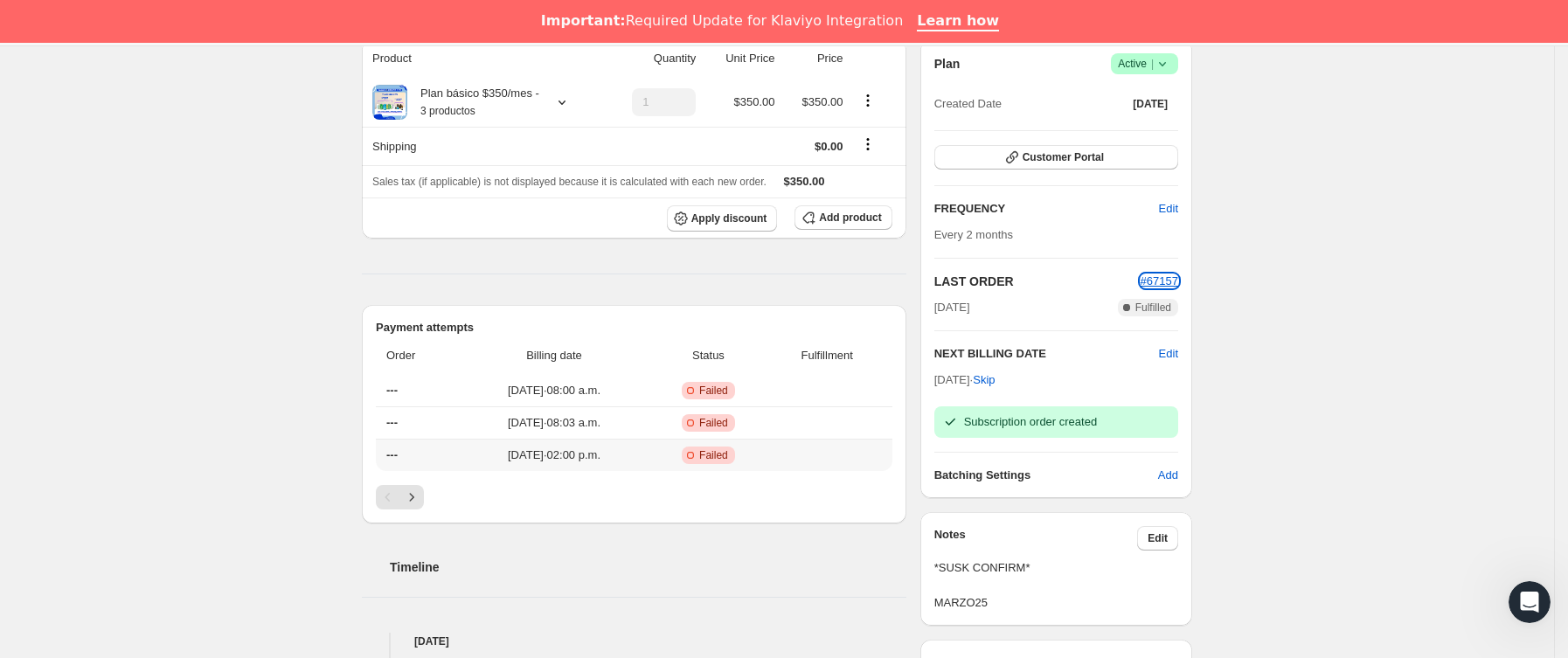
scroll to position [656, 0]
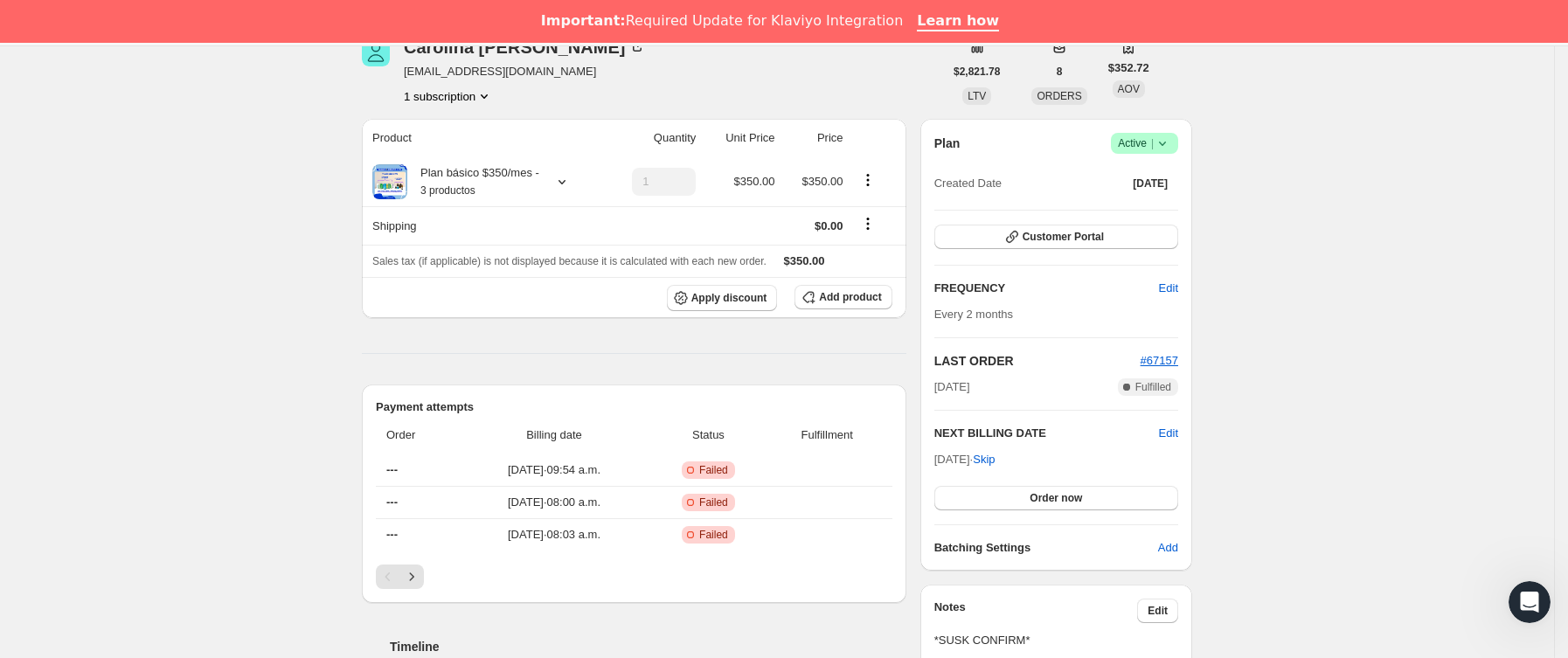
click at [1172, 141] on icon at bounding box center [1162, 143] width 18 height 18
click at [1149, 220] on button "Cancel subscription" at bounding box center [1153, 208] width 109 height 28
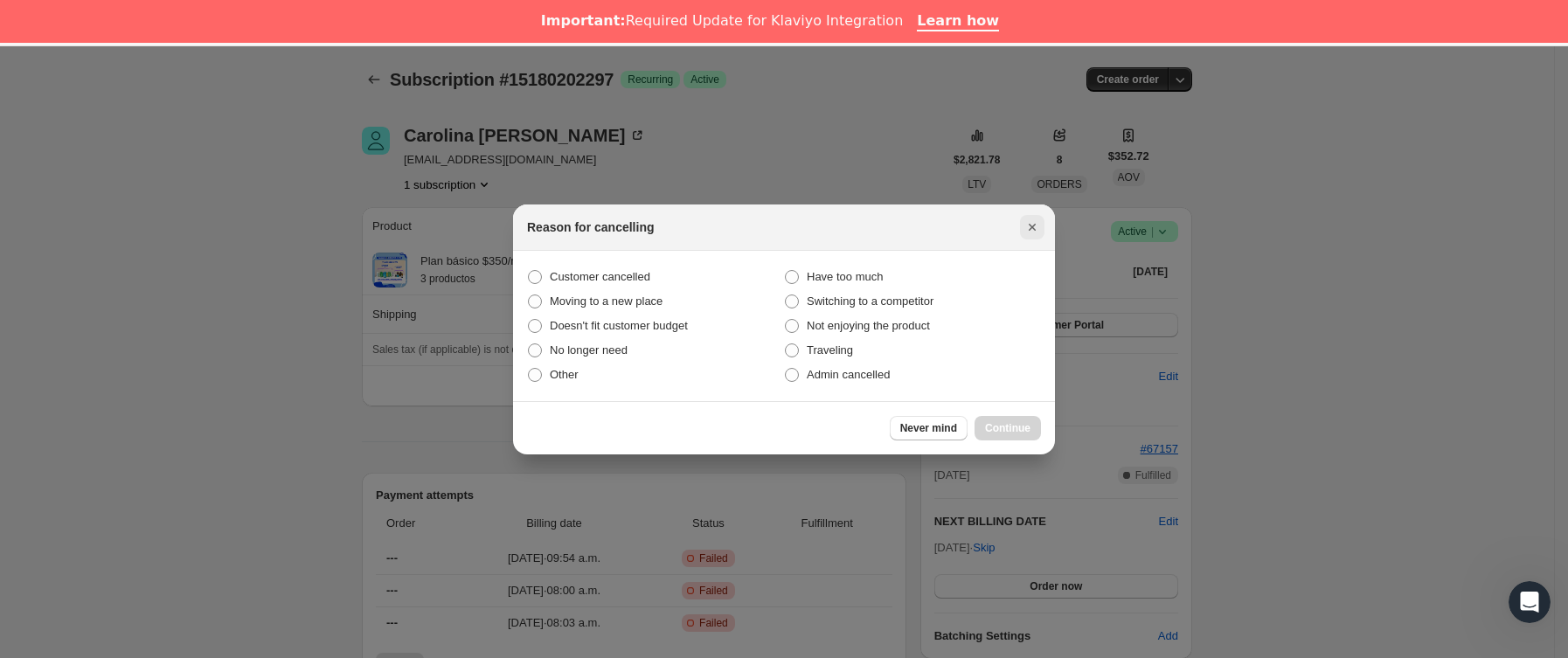
scroll to position [131, 0]
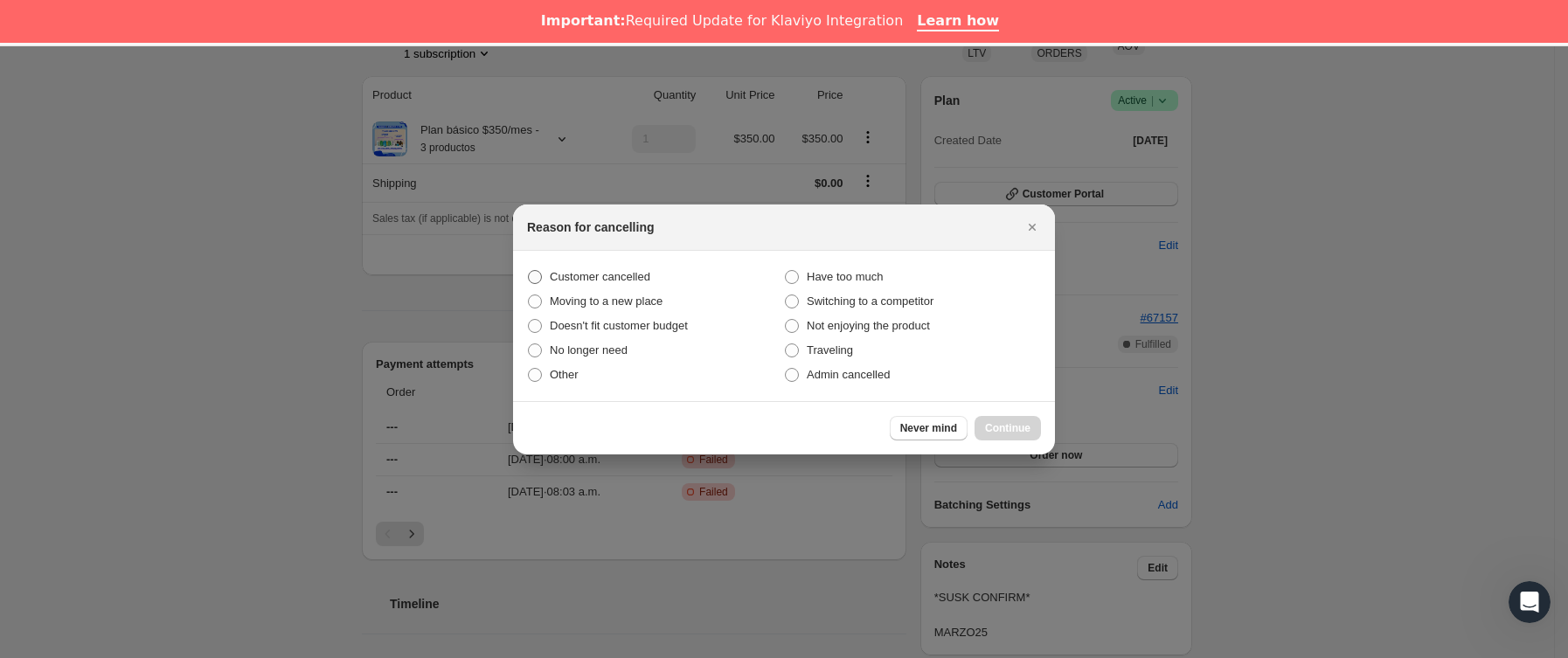
click at [612, 277] on span "Customer cancelled" at bounding box center [600, 277] width 101 height 13
click at [529, 271] on input "Customer cancelled" at bounding box center [528, 270] width 1 height 1
radio input "true"
click at [1017, 422] on span "Continue" at bounding box center [1008, 428] width 45 height 14
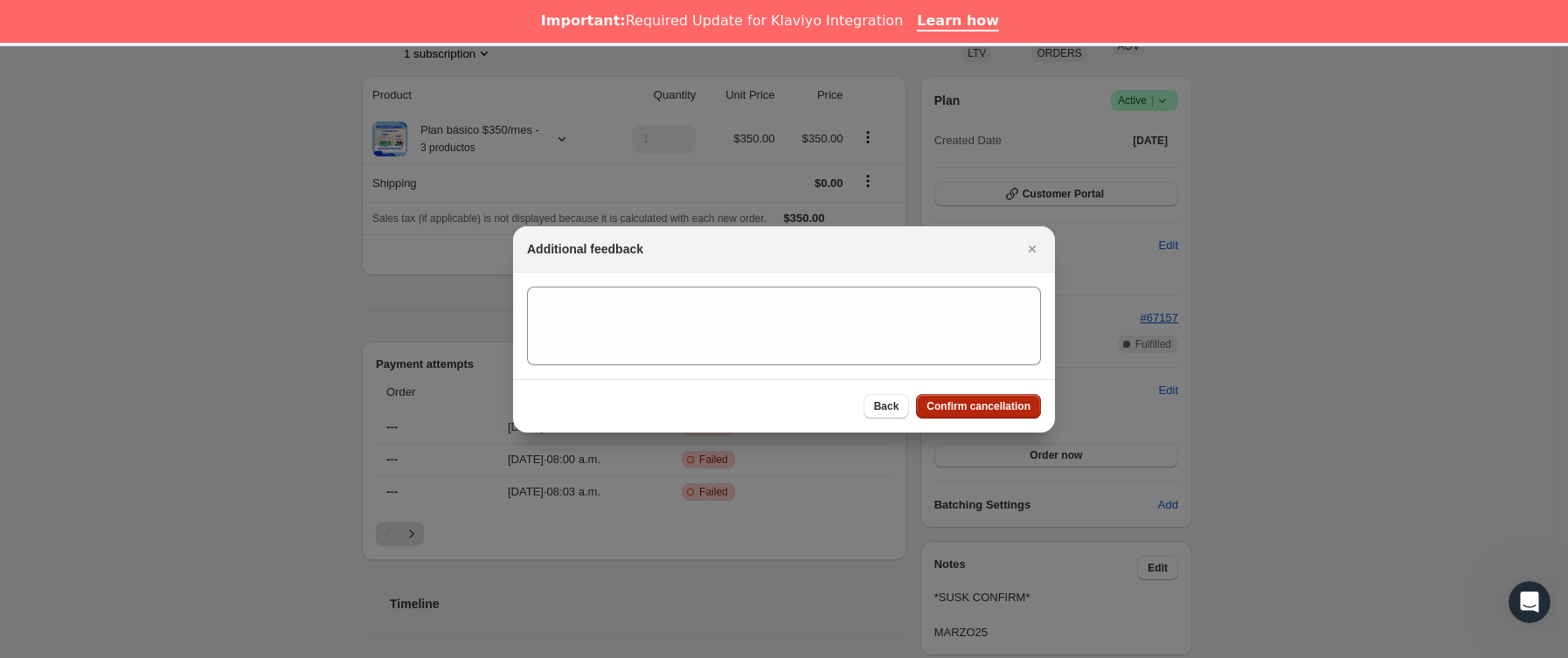
click at [1010, 412] on span "Confirm cancellation" at bounding box center [979, 406] width 104 height 14
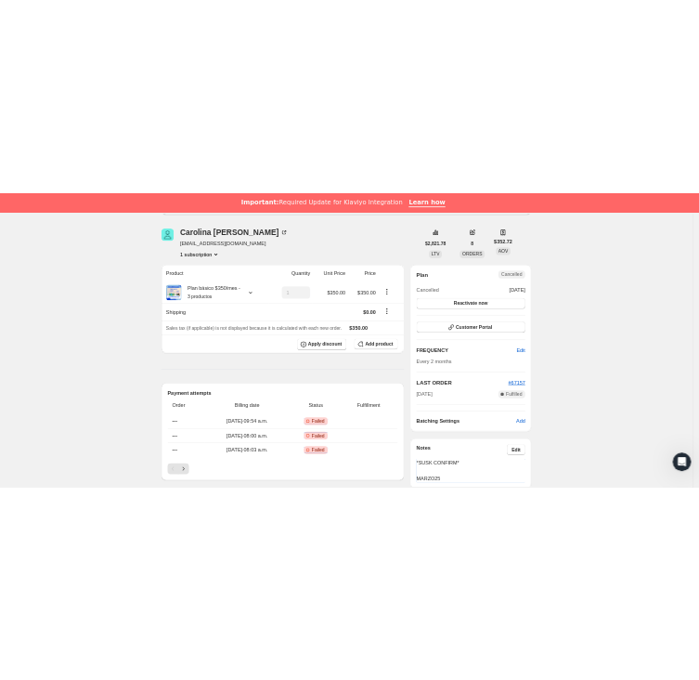
scroll to position [0, 0]
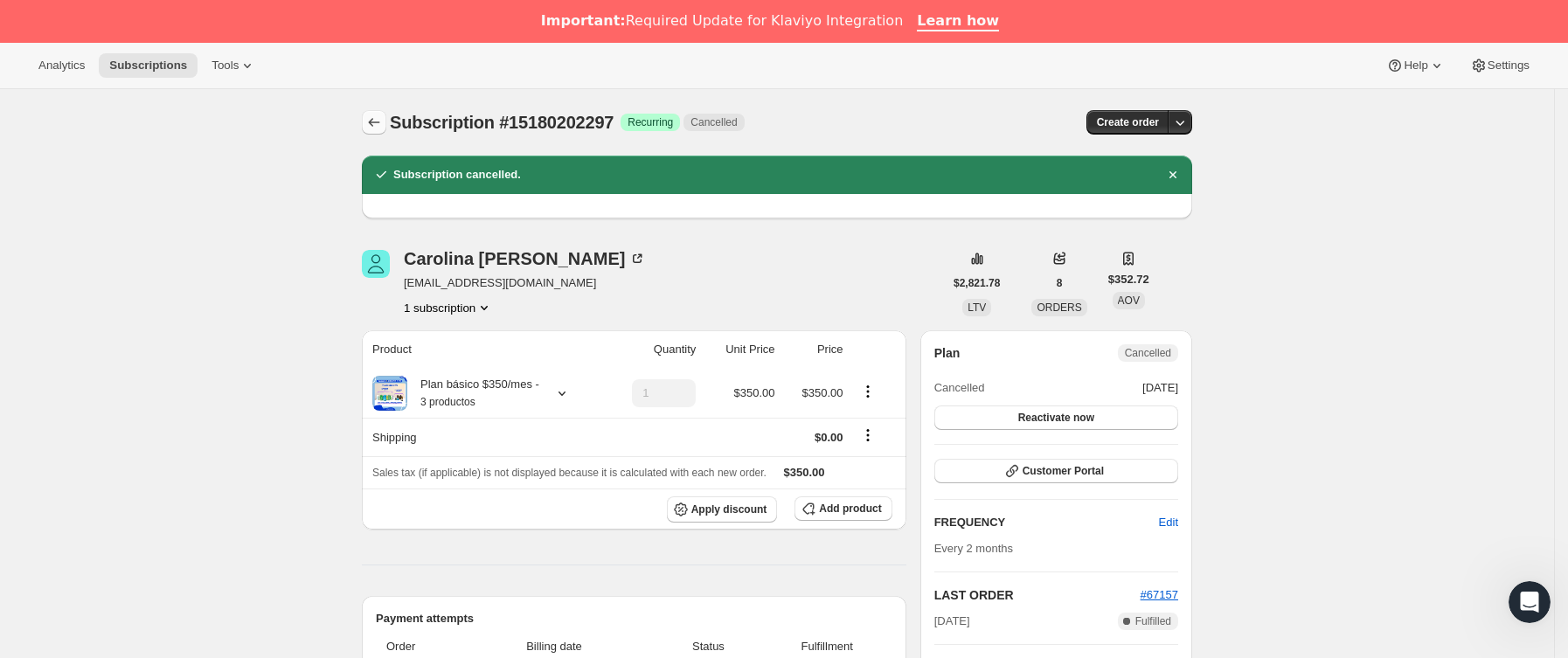
click at [383, 127] on icon "Subscriptions" at bounding box center [374, 122] width 18 height 18
